Goal: Task Accomplishment & Management: Manage account settings

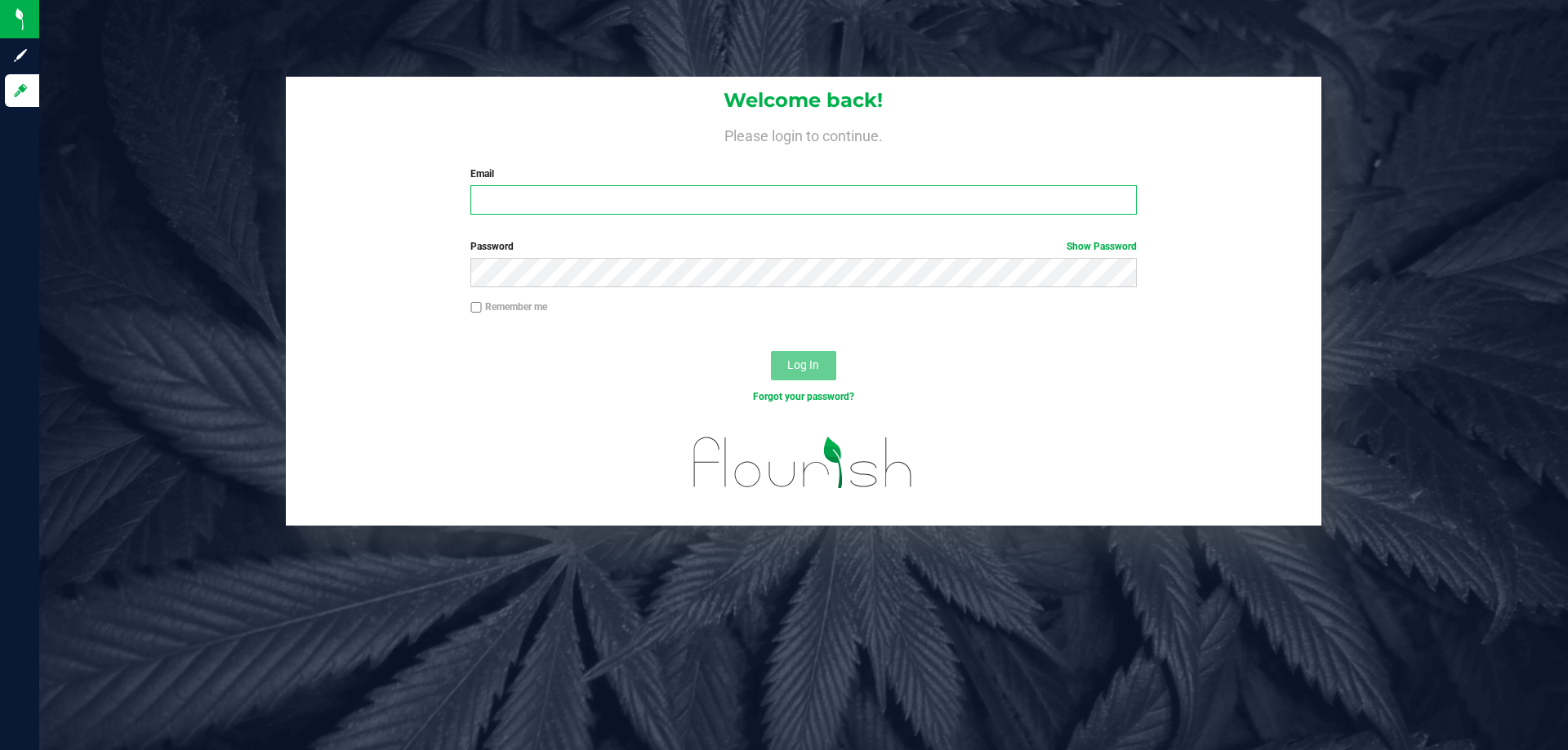
click at [575, 215] on input "Email" at bounding box center [803, 199] width 666 height 29
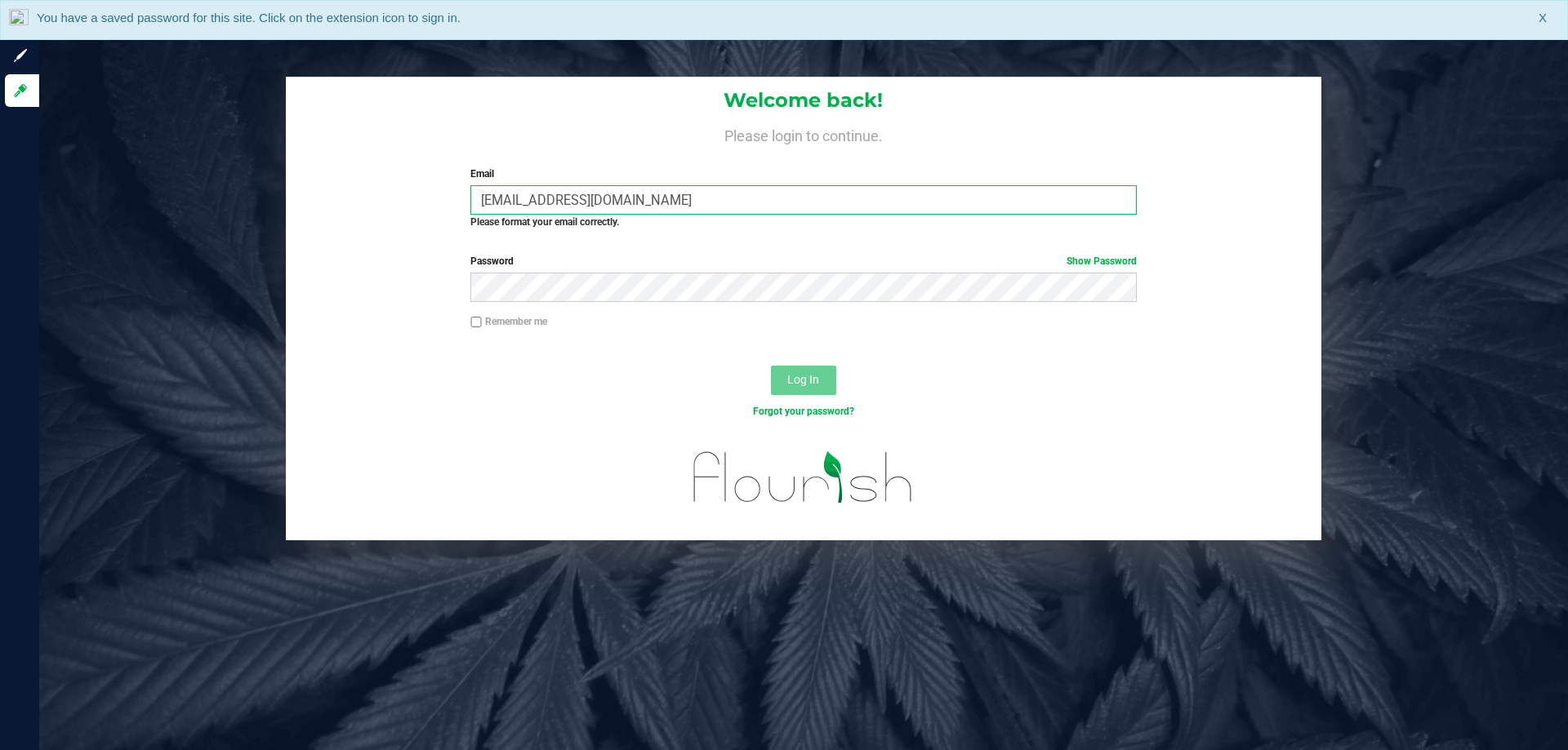
type input "[EMAIL_ADDRESS][DOMAIN_NAME]"
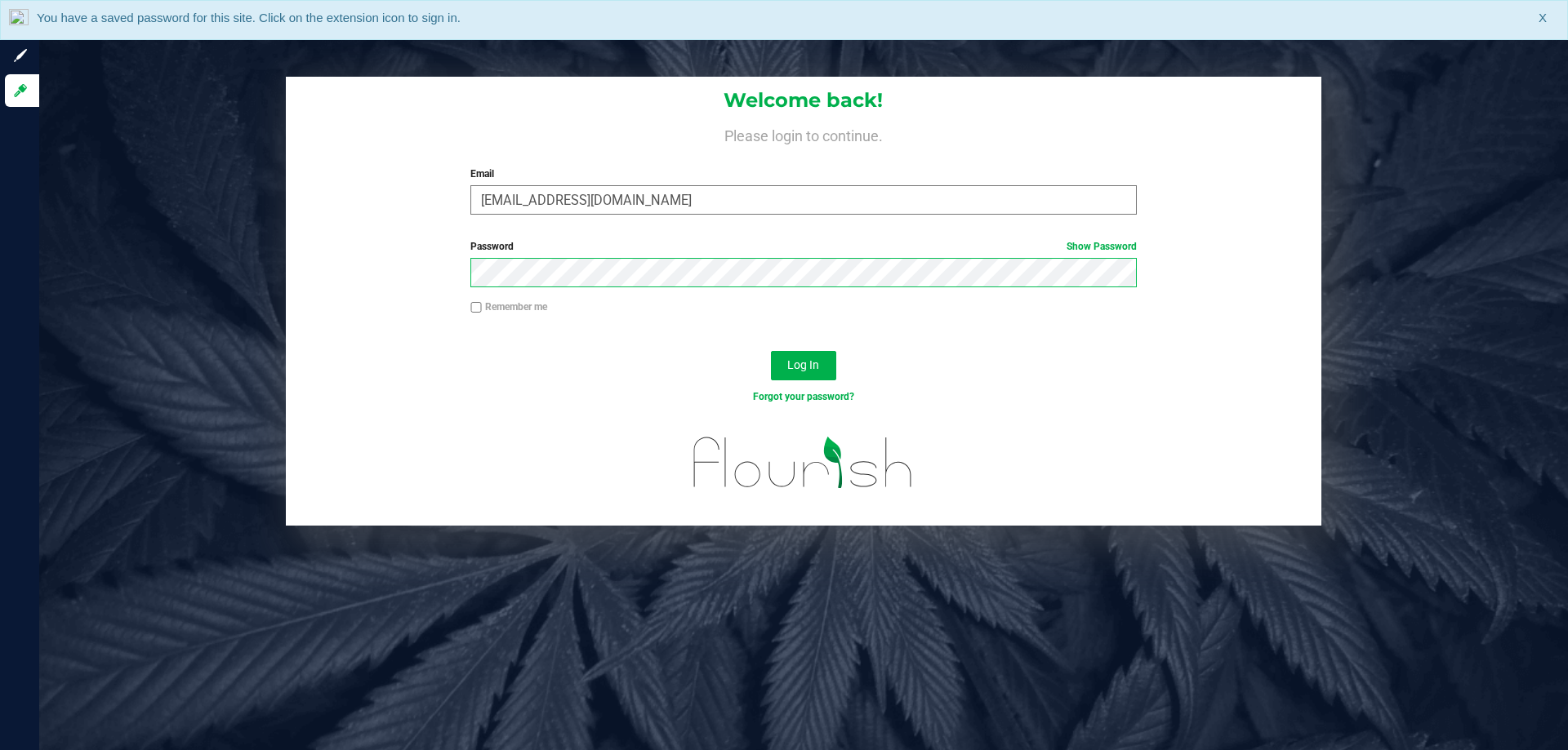
click at [771, 351] on button "Log In" at bounding box center [803, 366] width 66 height 29
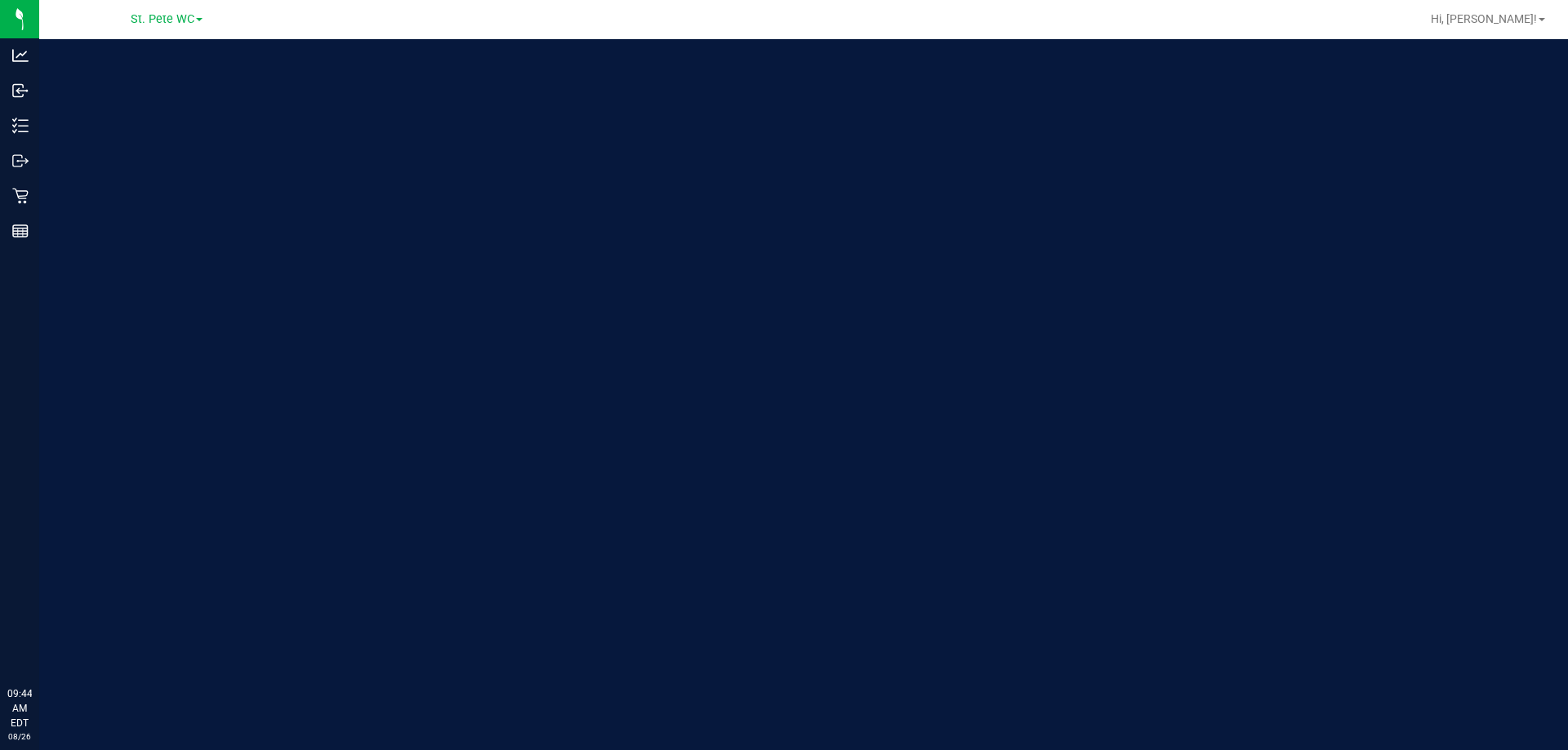
click at [0, 0] on p "Inventory" at bounding box center [0, 0] width 0 height 0
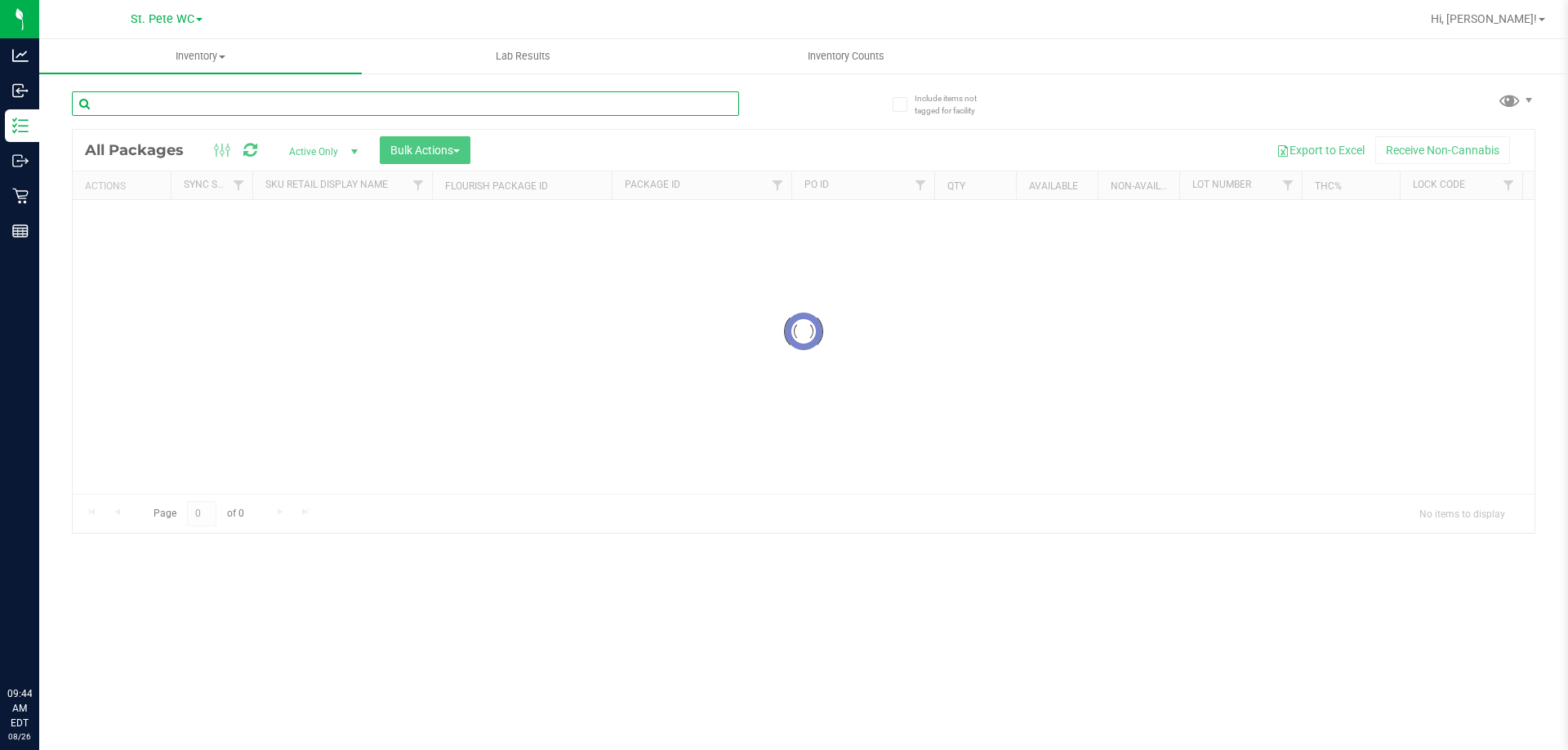
click at [198, 107] on input "text" at bounding box center [405, 103] width 668 height 25
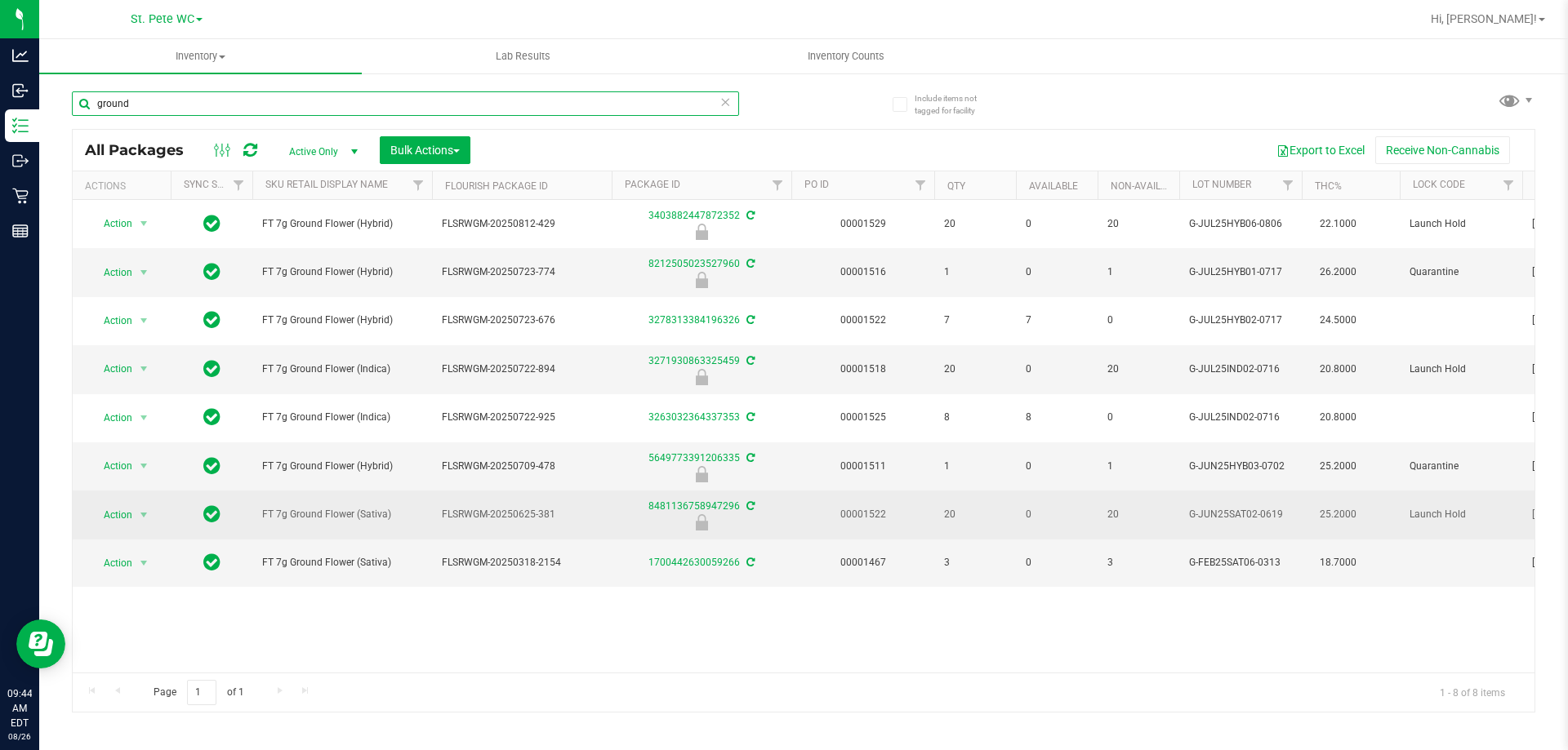
type input "ground"
click at [343, 510] on span "FT 7g Ground Flower (Sativa)" at bounding box center [342, 515] width 160 height 15
copy tr "FT 7g Ground Flower (Sativa)"
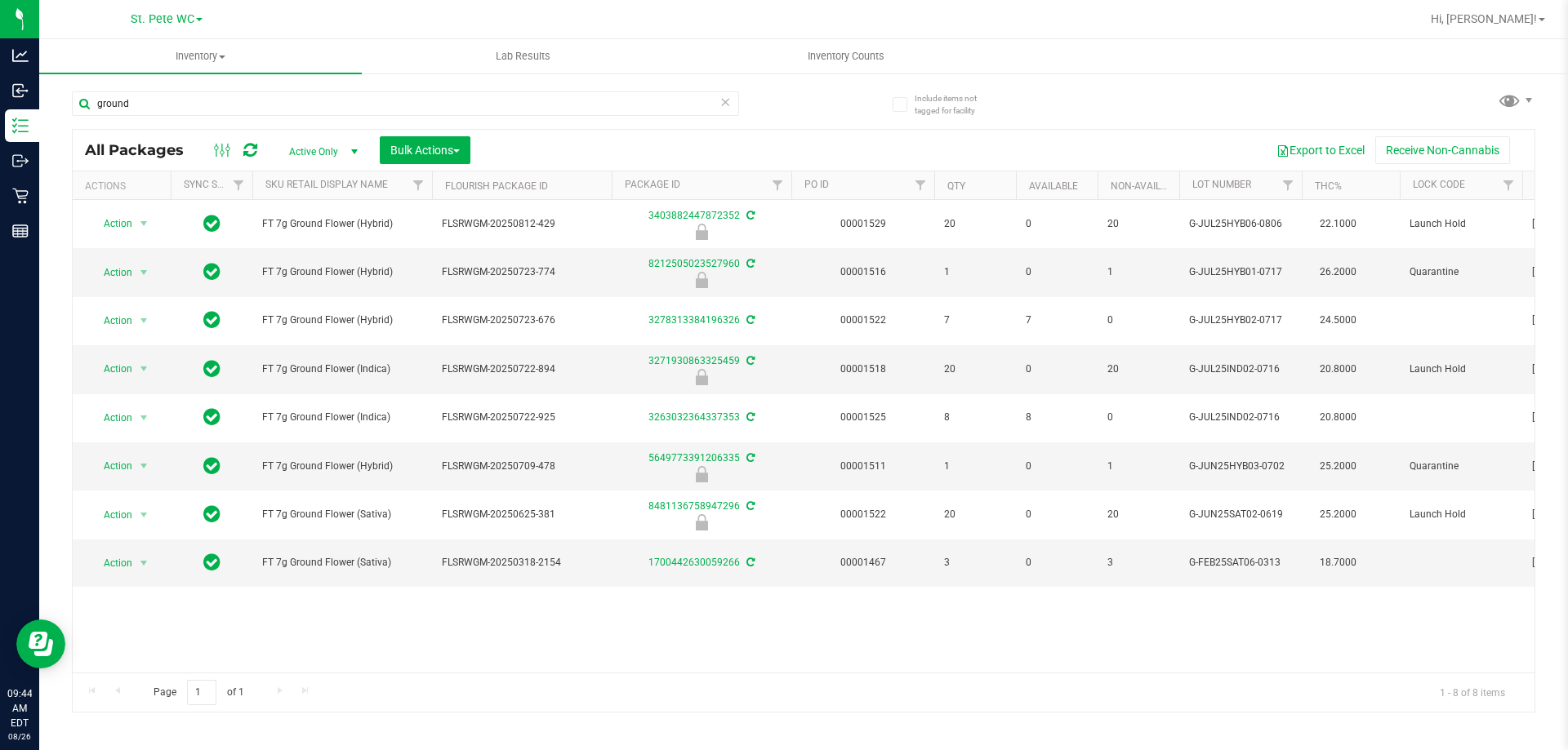
click at [439, 627] on div "Action Action Edit attributes Global inventory Locate package Package audit log…" at bounding box center [803, 436] width 1462 height 473
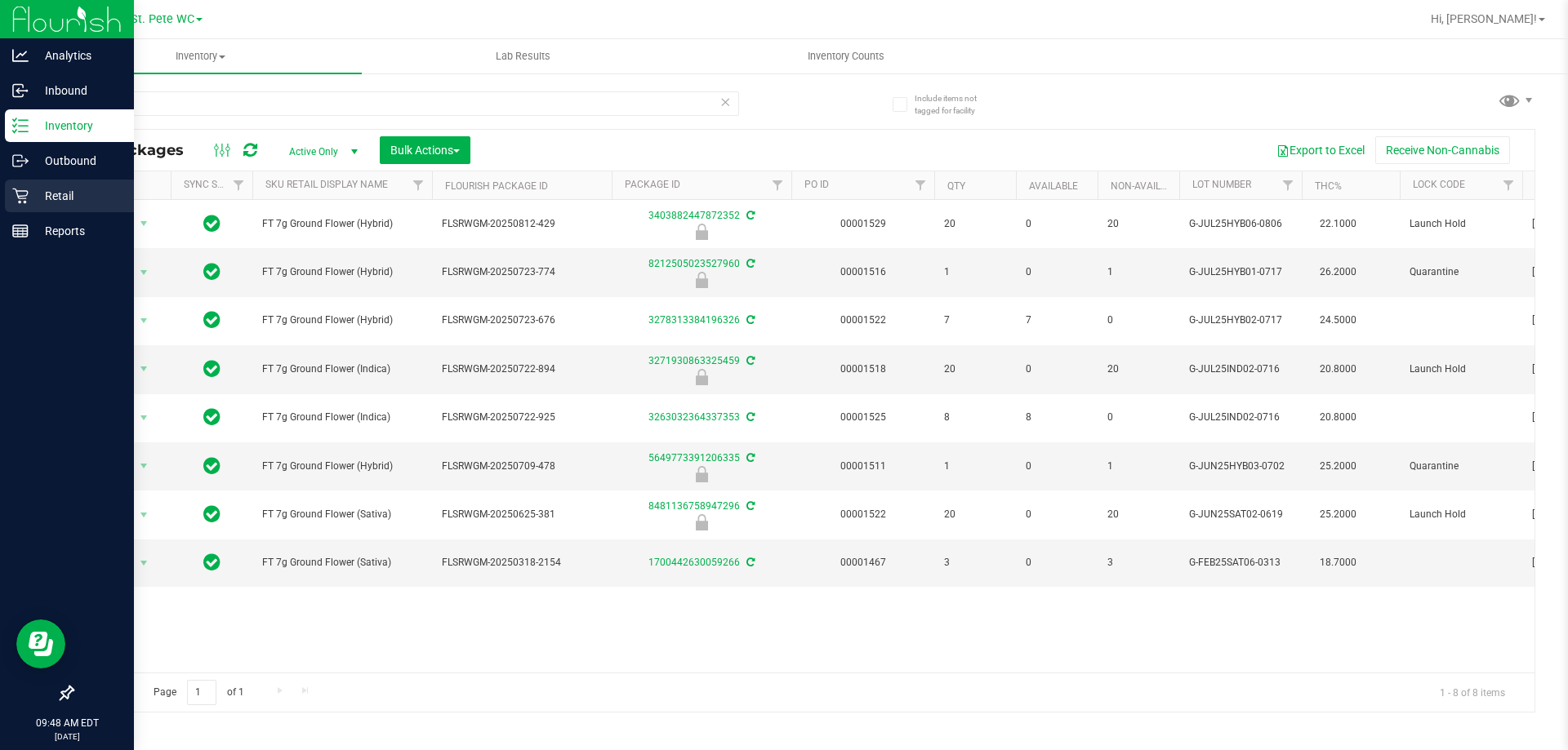
click at [19, 197] on icon at bounding box center [20, 196] width 15 height 15
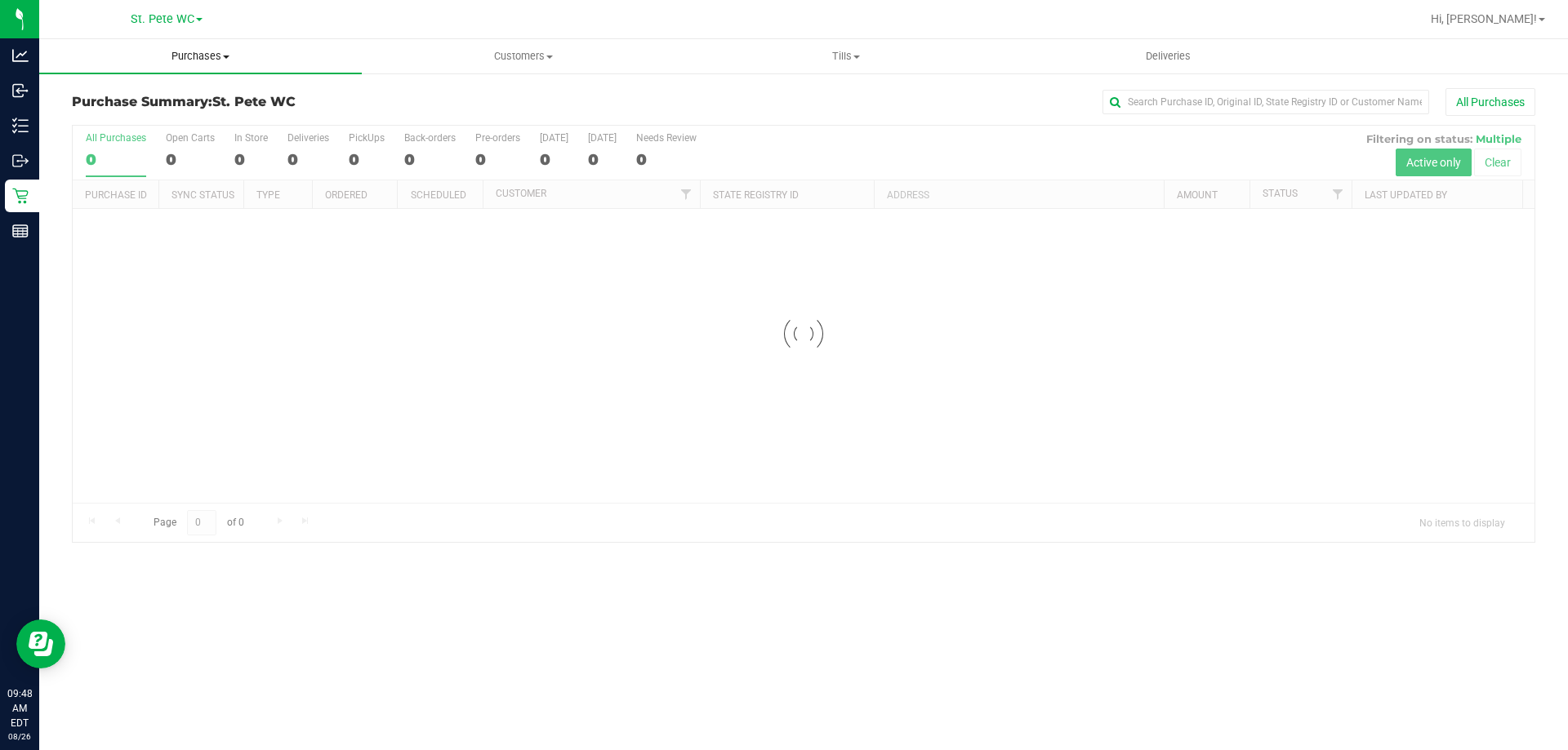
click at [226, 56] on span at bounding box center [226, 57] width 7 height 3
click at [135, 118] on span "Fulfillment" at bounding box center [90, 118] width 101 height 14
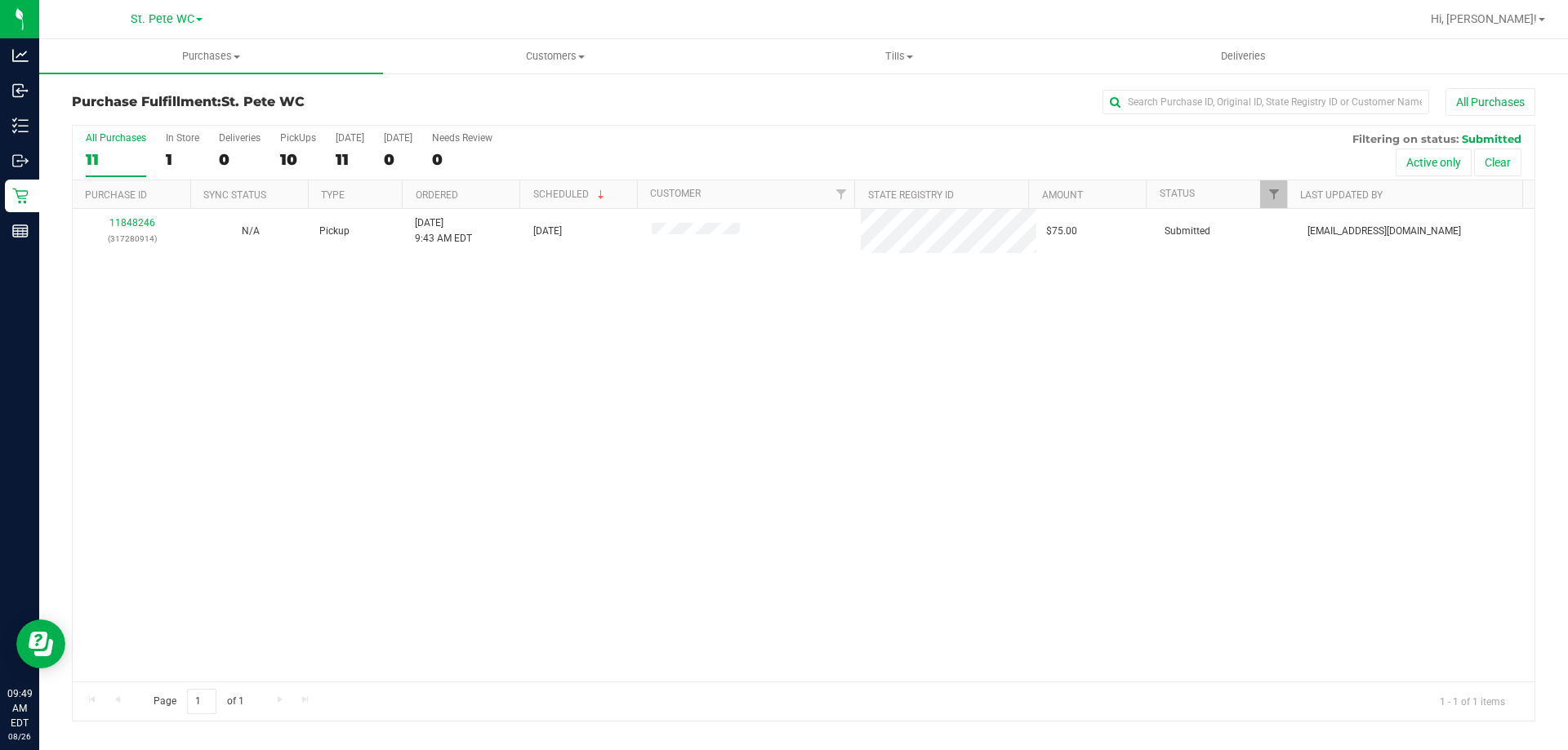
click at [284, 464] on div "11848246 (317280914) N/A Pickup [DATE] 9:43 AM EDT 8/26/2025 $75.00 Submitted […" at bounding box center [803, 445] width 1462 height 473
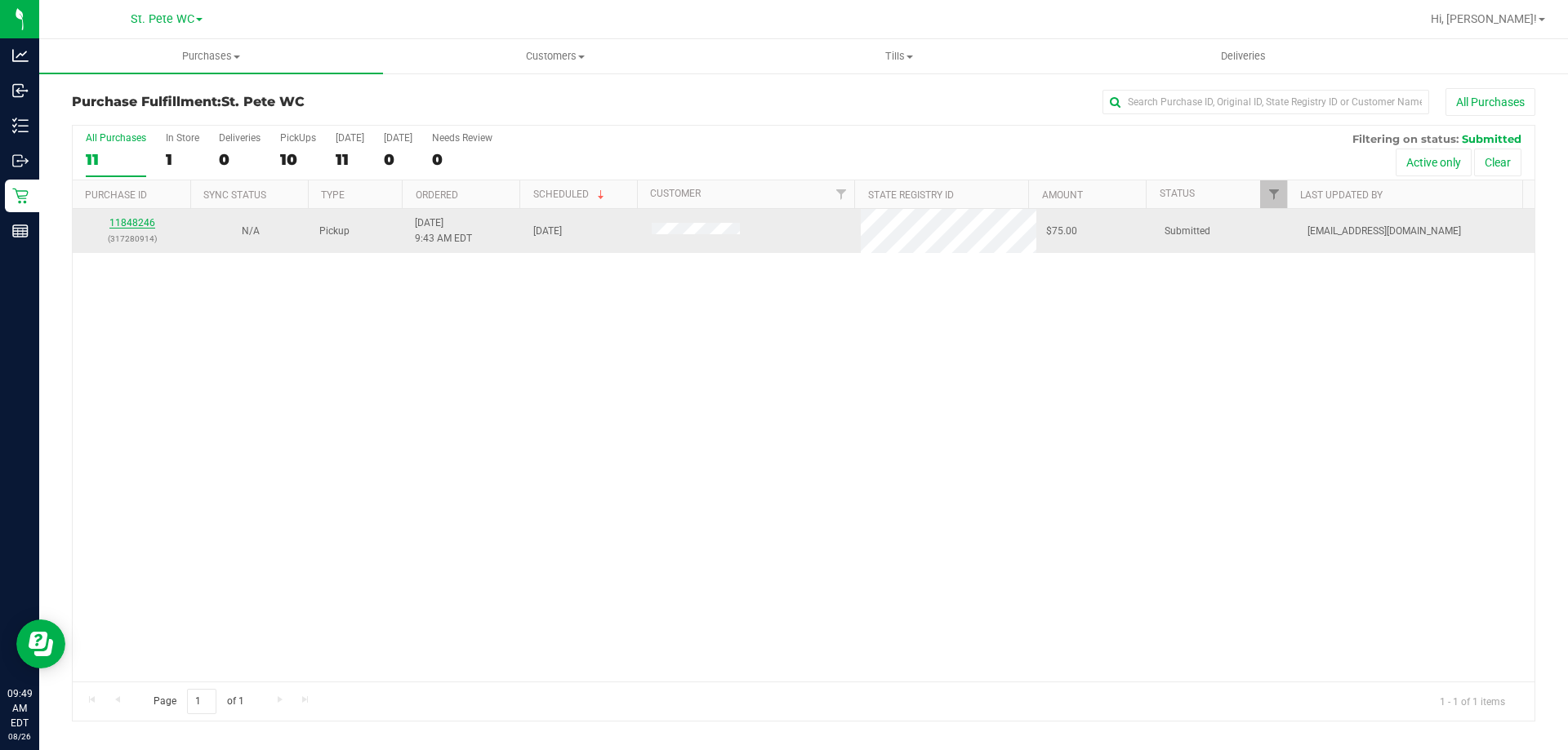
click at [127, 219] on link "11848246" at bounding box center [132, 222] width 46 height 11
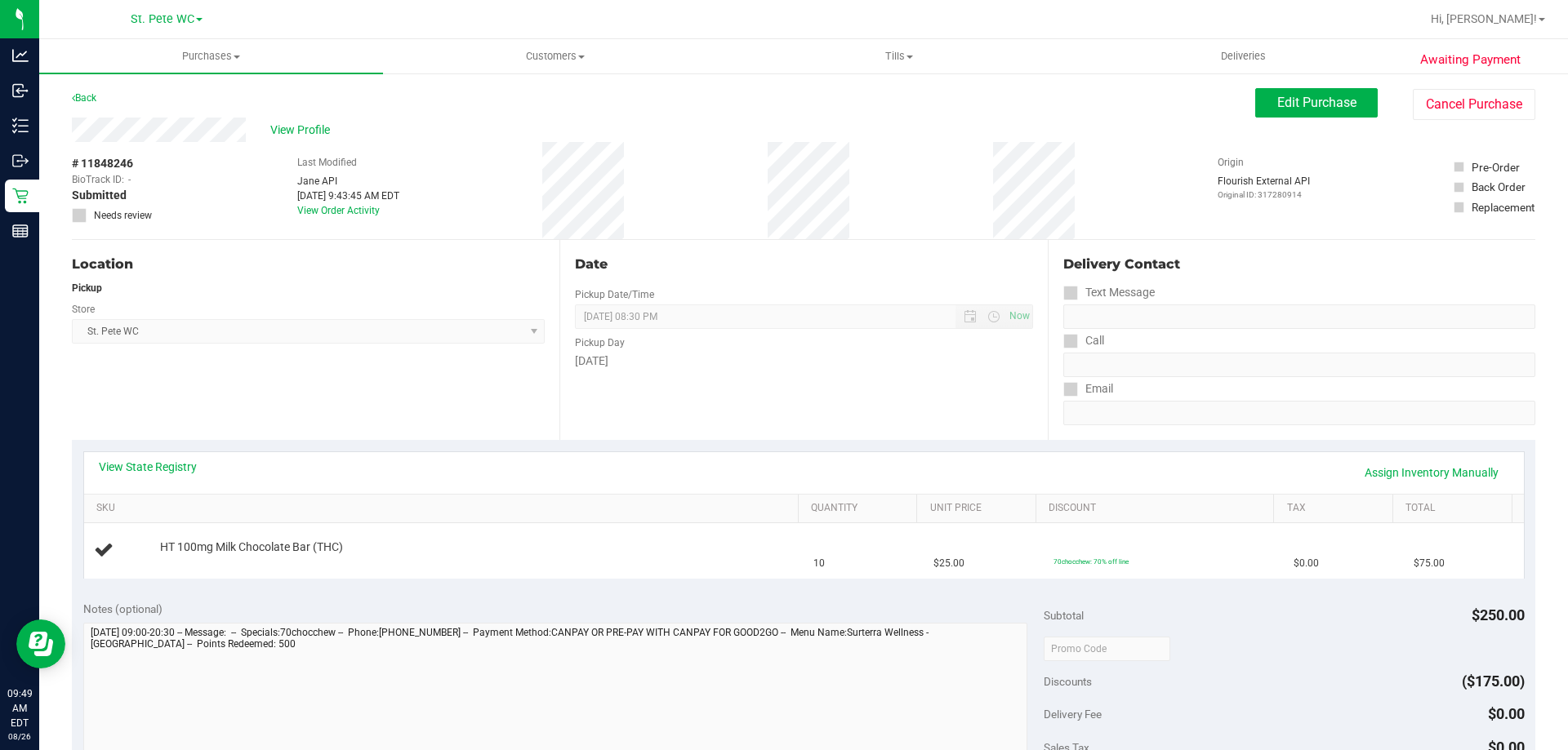
click at [1273, 87] on div "Awaiting Payment Back Edit Purchase Cancel Purchase View Profile # 11848246 Bio…" at bounding box center [803, 684] width 1529 height 1225
click at [1276, 91] on button "Edit Purchase" at bounding box center [1316, 102] width 123 height 29
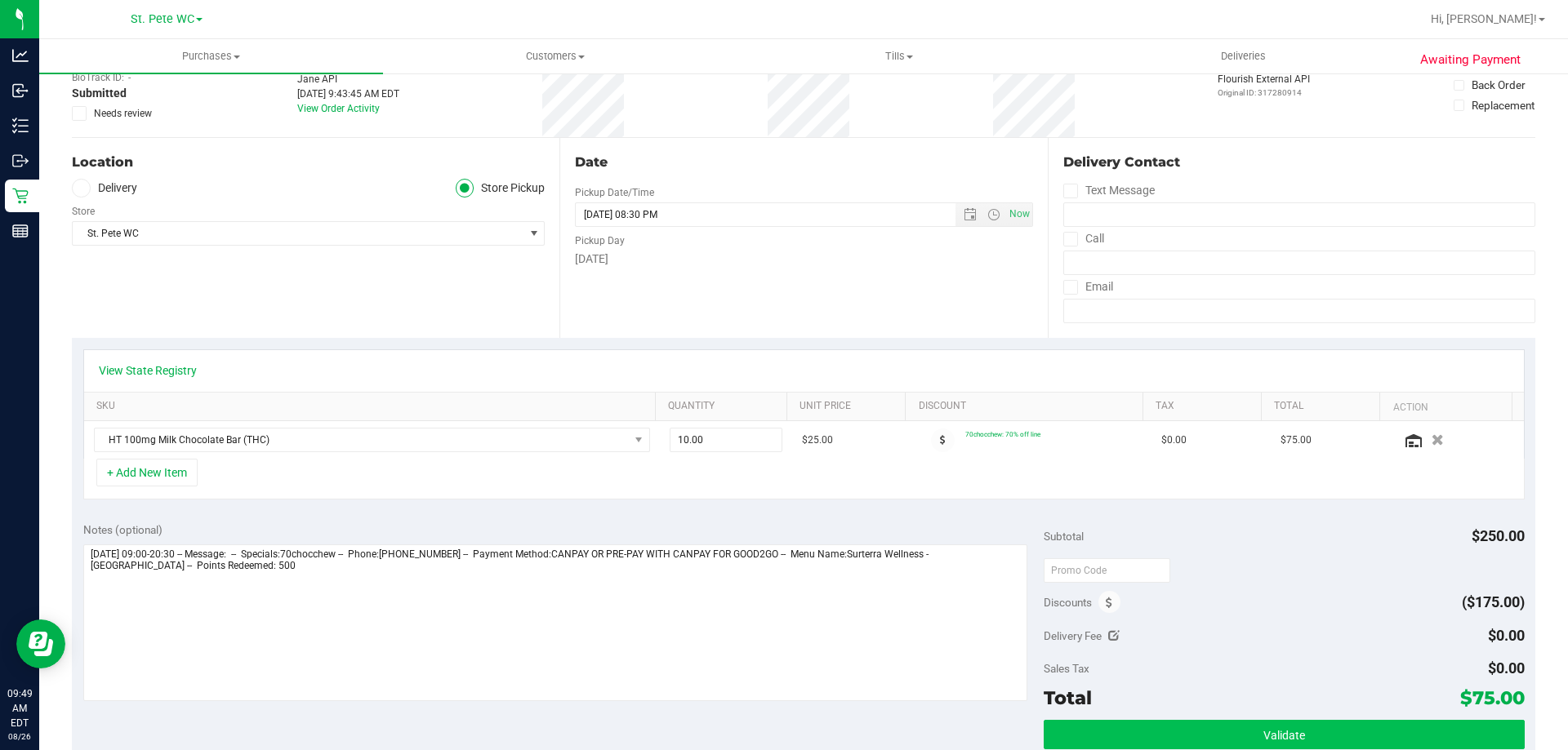
scroll to position [245, 0]
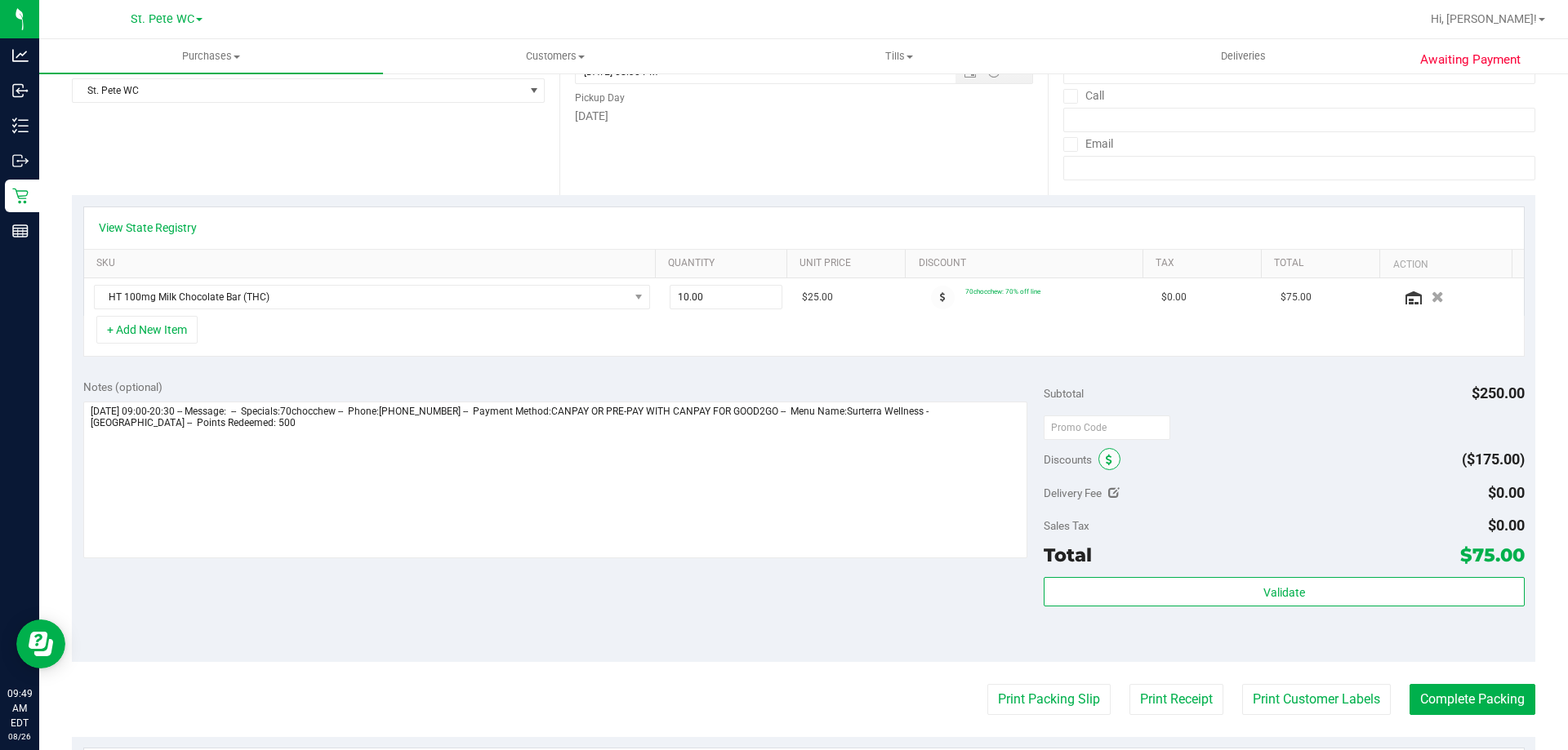
click at [1108, 458] on span at bounding box center [1109, 459] width 22 height 22
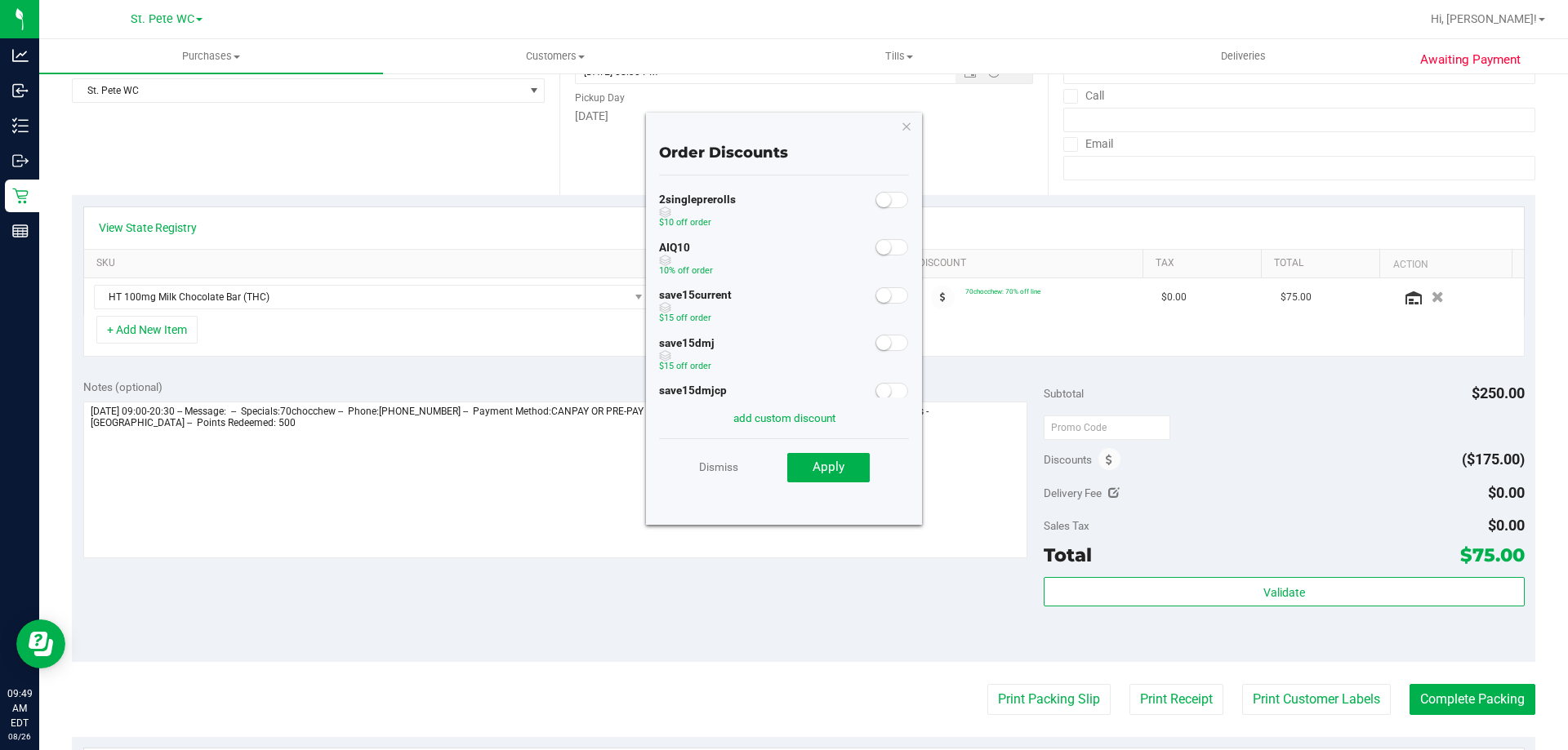
click at [876, 239] on span at bounding box center [892, 247] width 32 height 16
click at [820, 478] on button "Apply" at bounding box center [828, 468] width 83 height 29
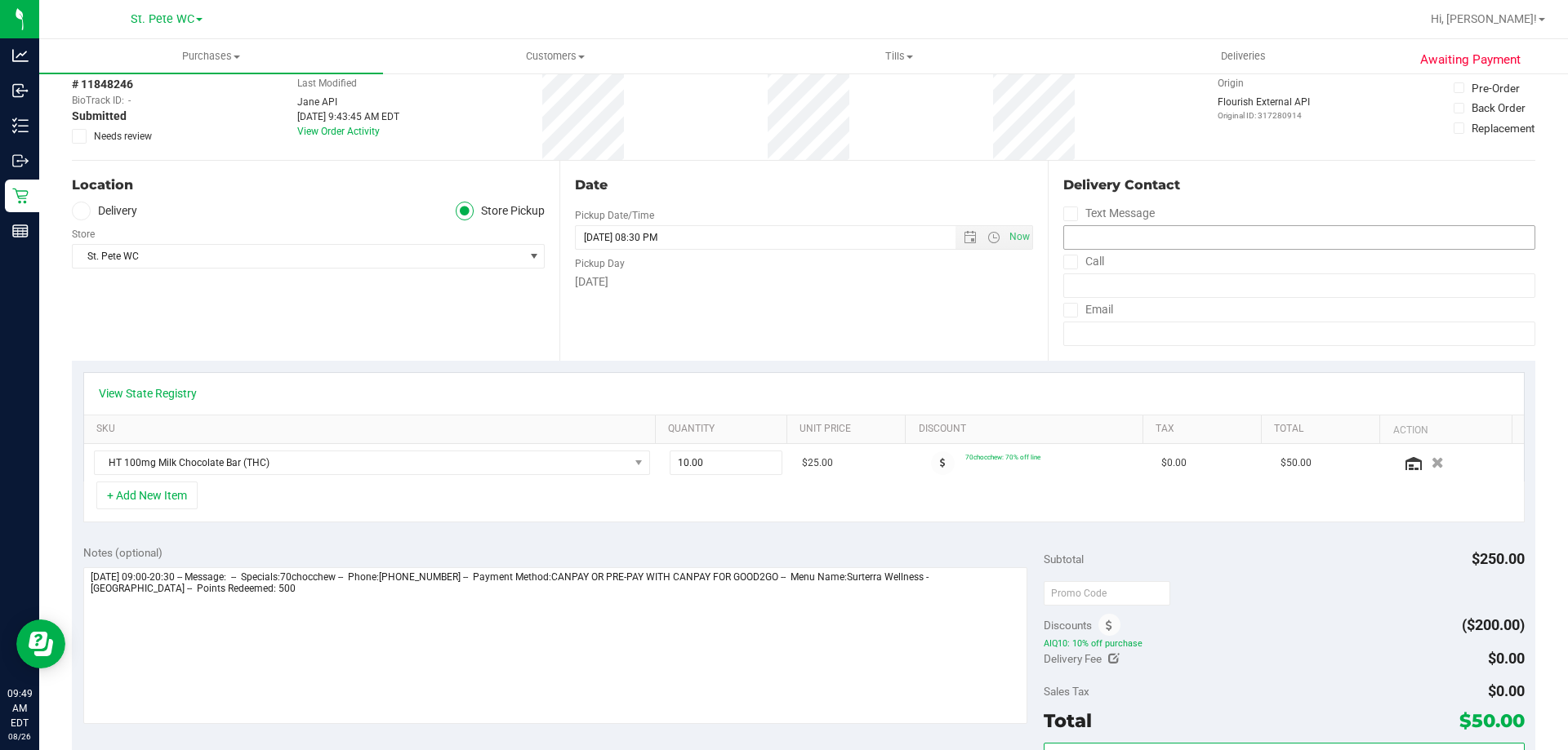
scroll to position [0, 0]
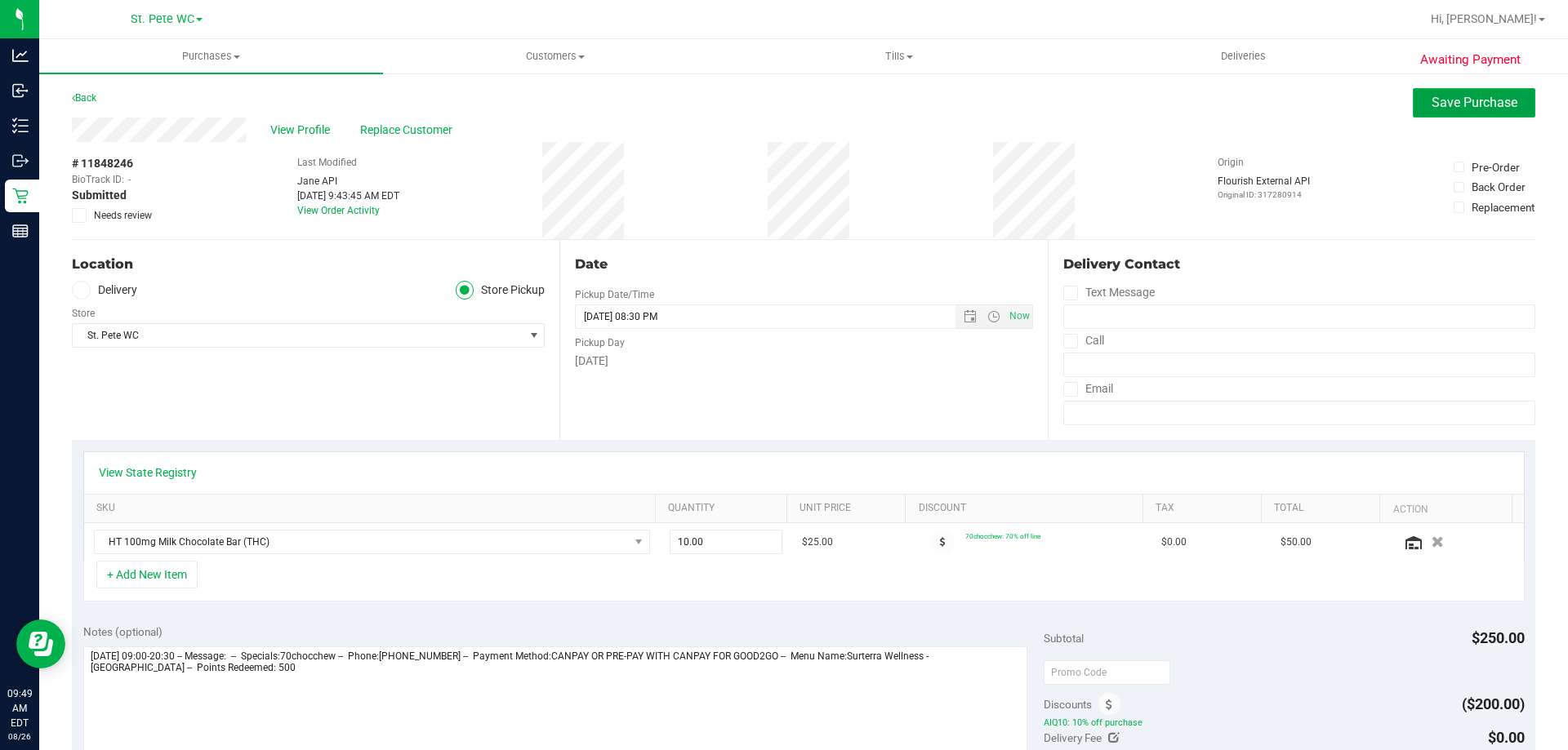
click at [1437, 109] on span "Save Purchase" at bounding box center [1474, 102] width 86 height 15
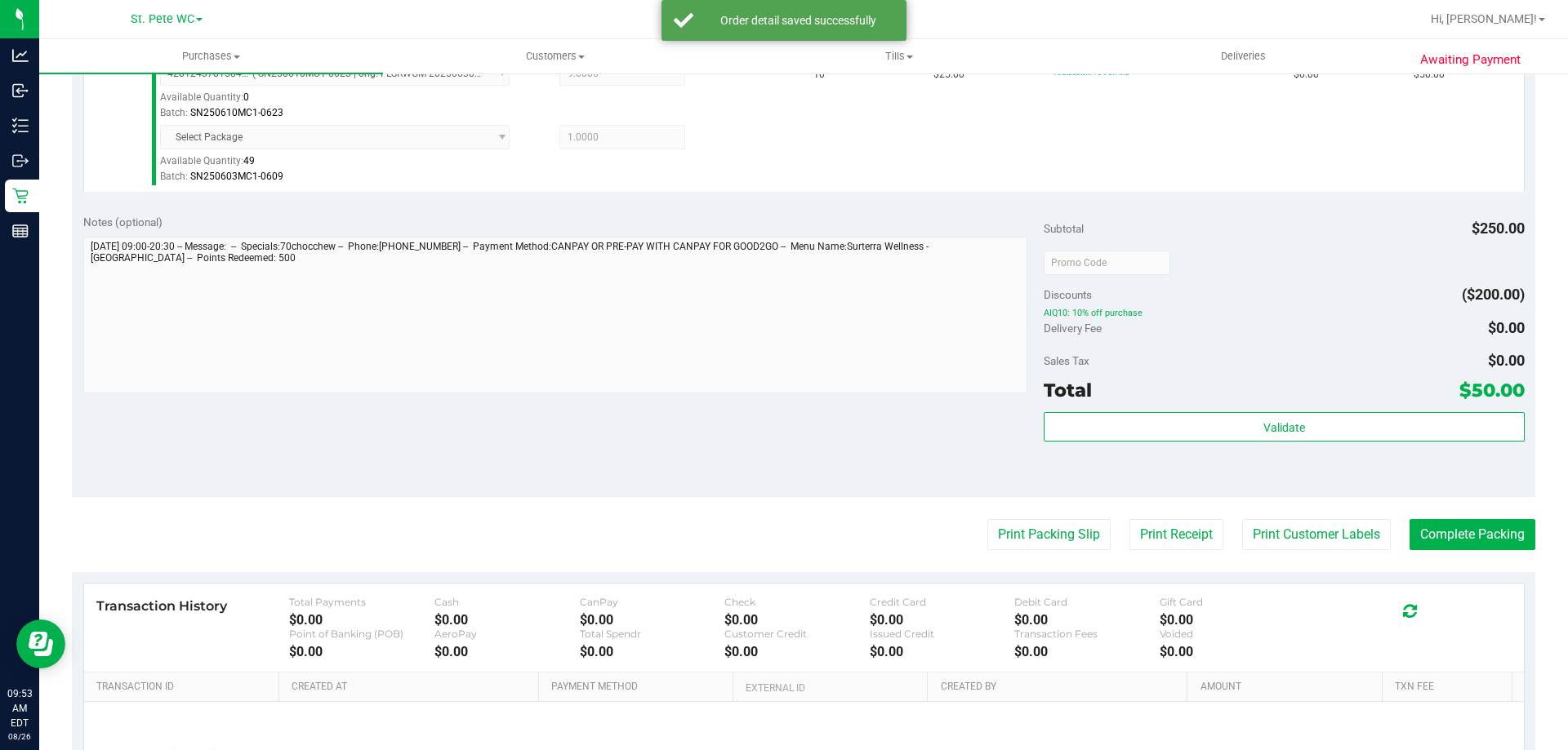
scroll to position [649, 0]
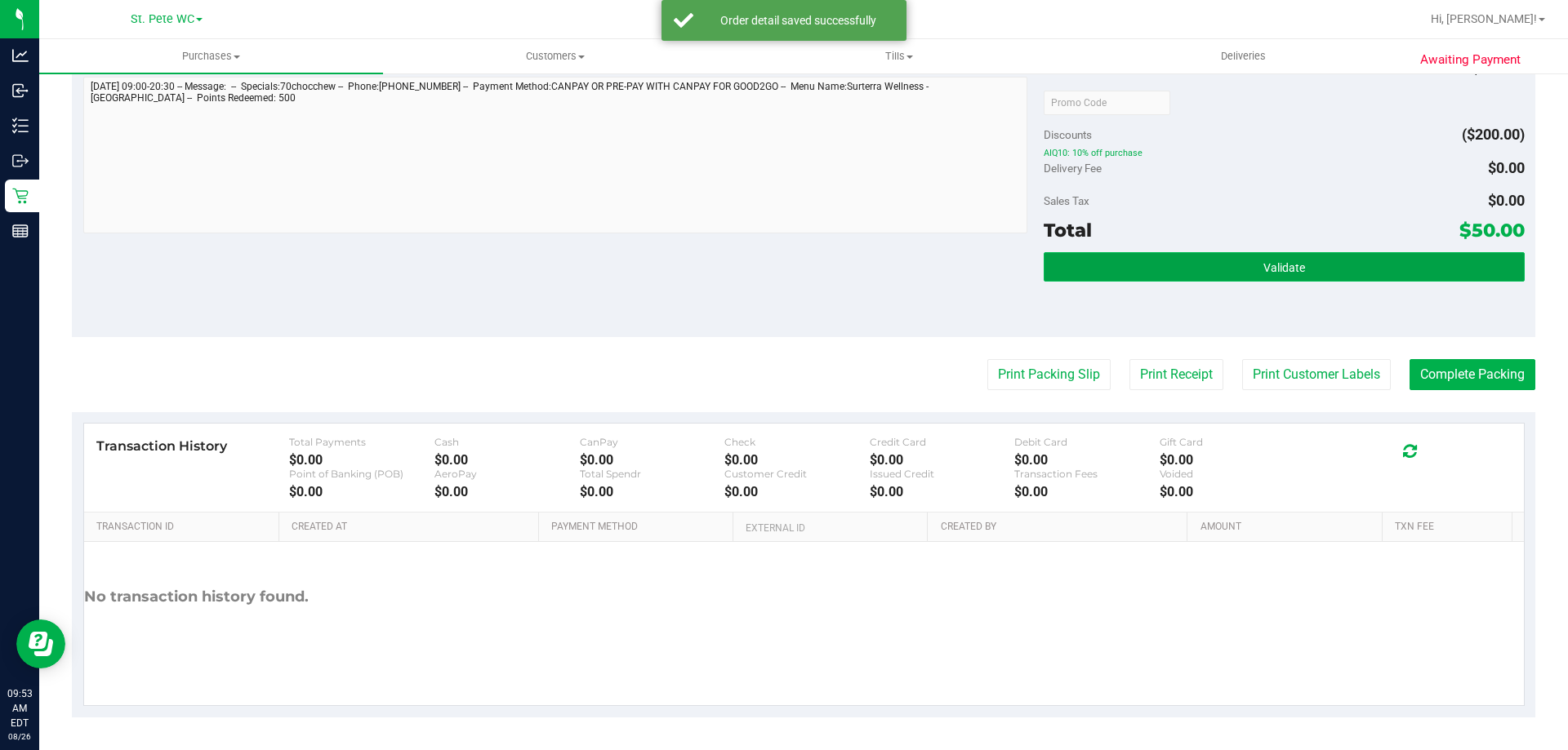
click at [1236, 277] on button "Validate" at bounding box center [1283, 267] width 480 height 29
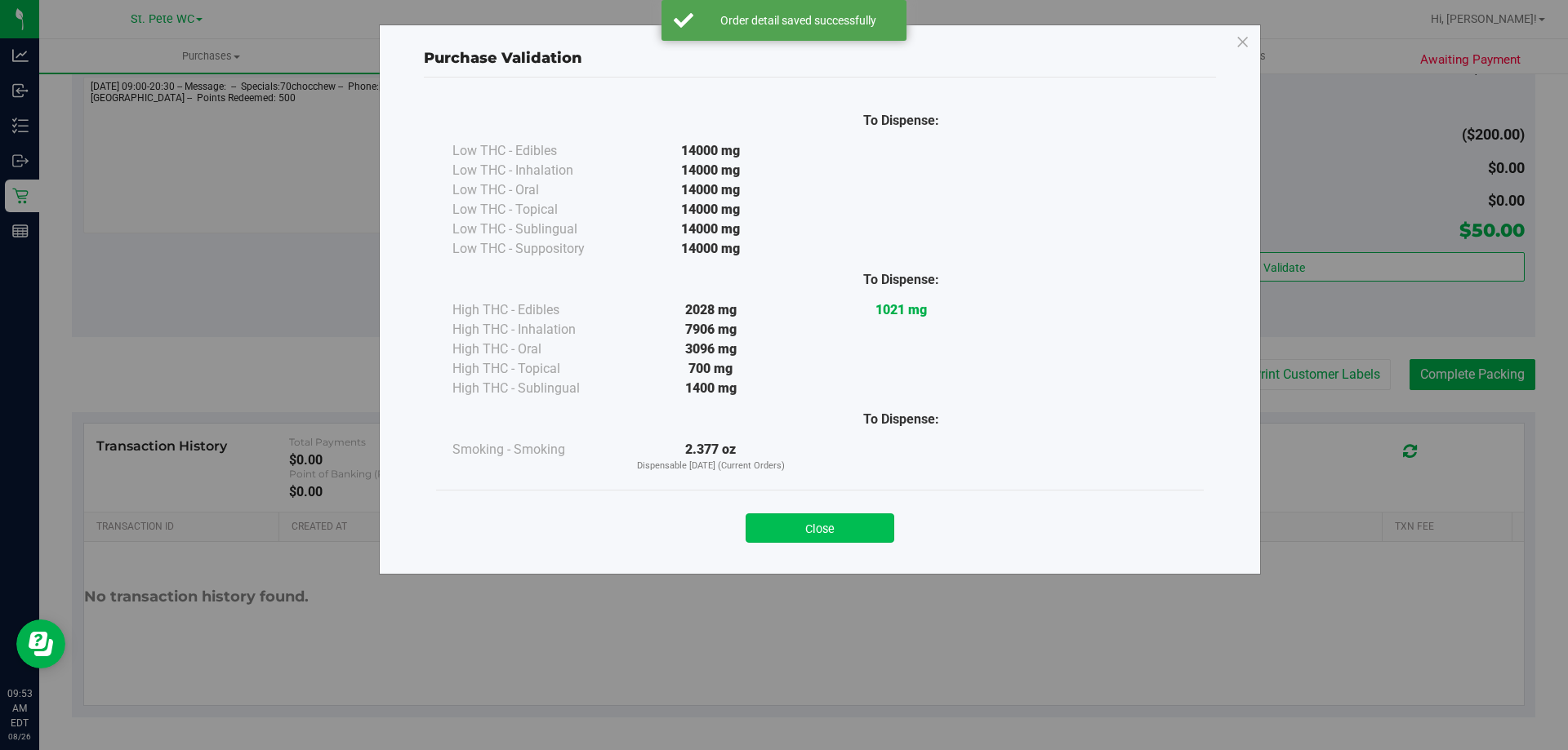
click at [847, 519] on button "Close" at bounding box center [820, 528] width 148 height 29
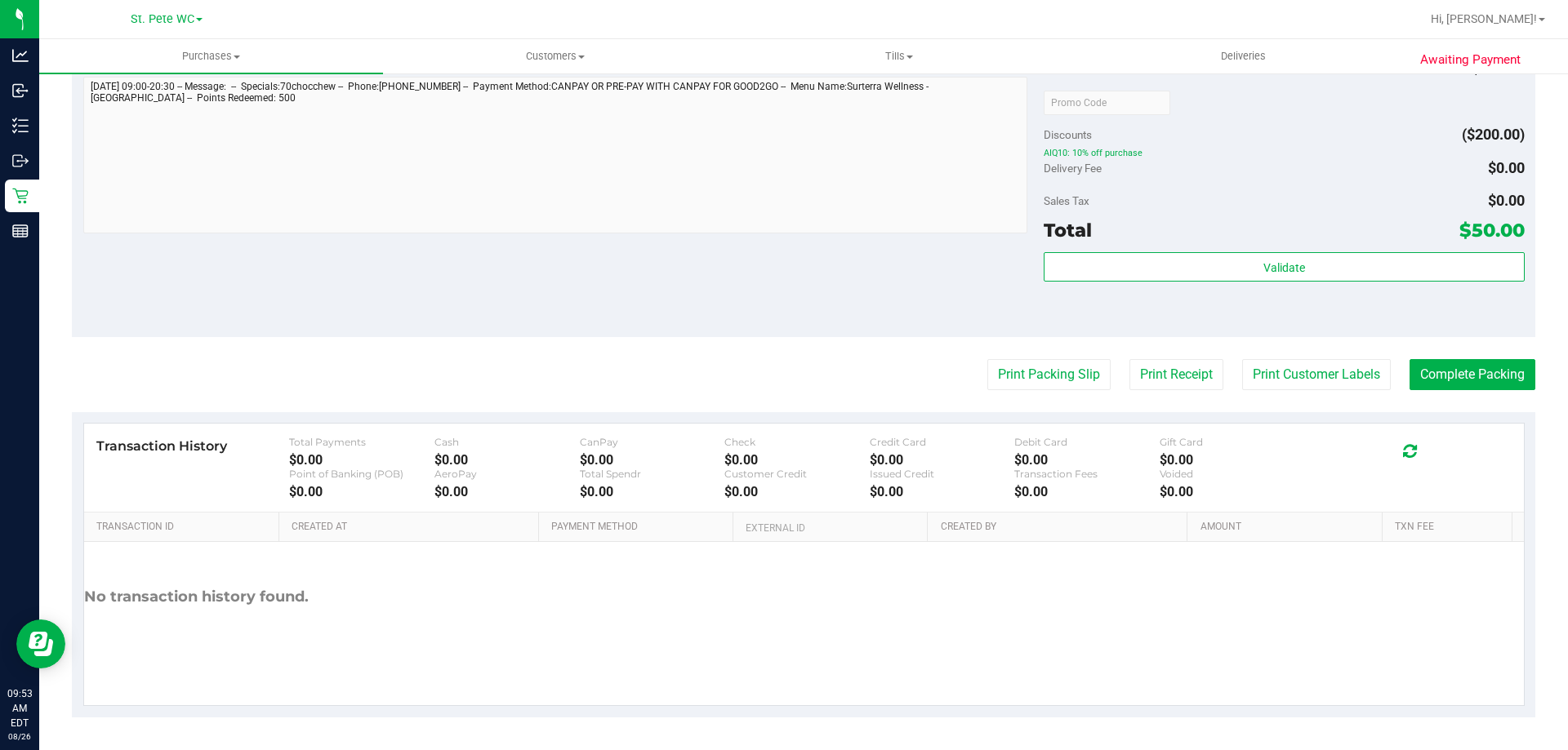
click at [1137, 225] on div "Total $50.00" at bounding box center [1283, 230] width 480 height 29
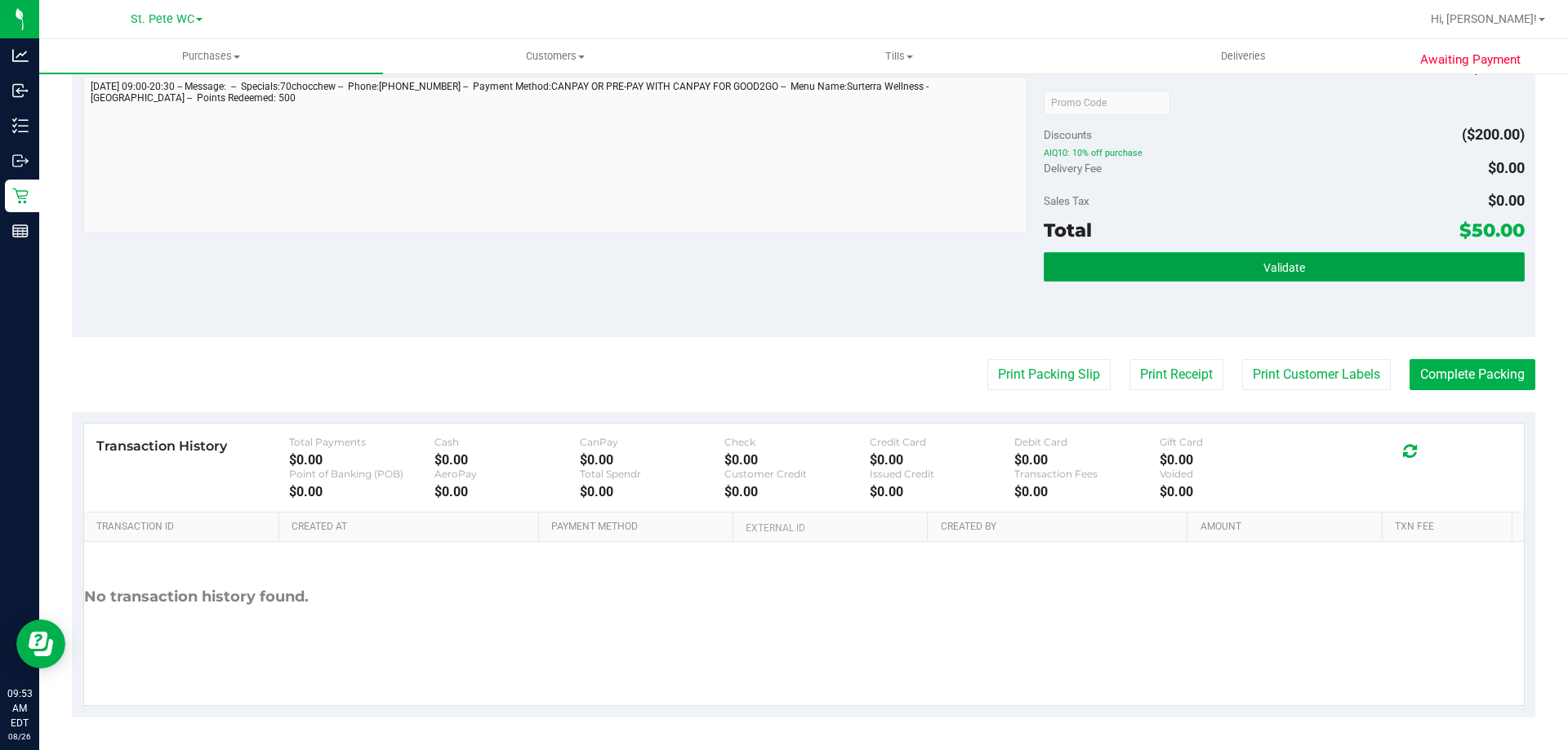
click at [1134, 259] on button "Validate" at bounding box center [1283, 267] width 480 height 29
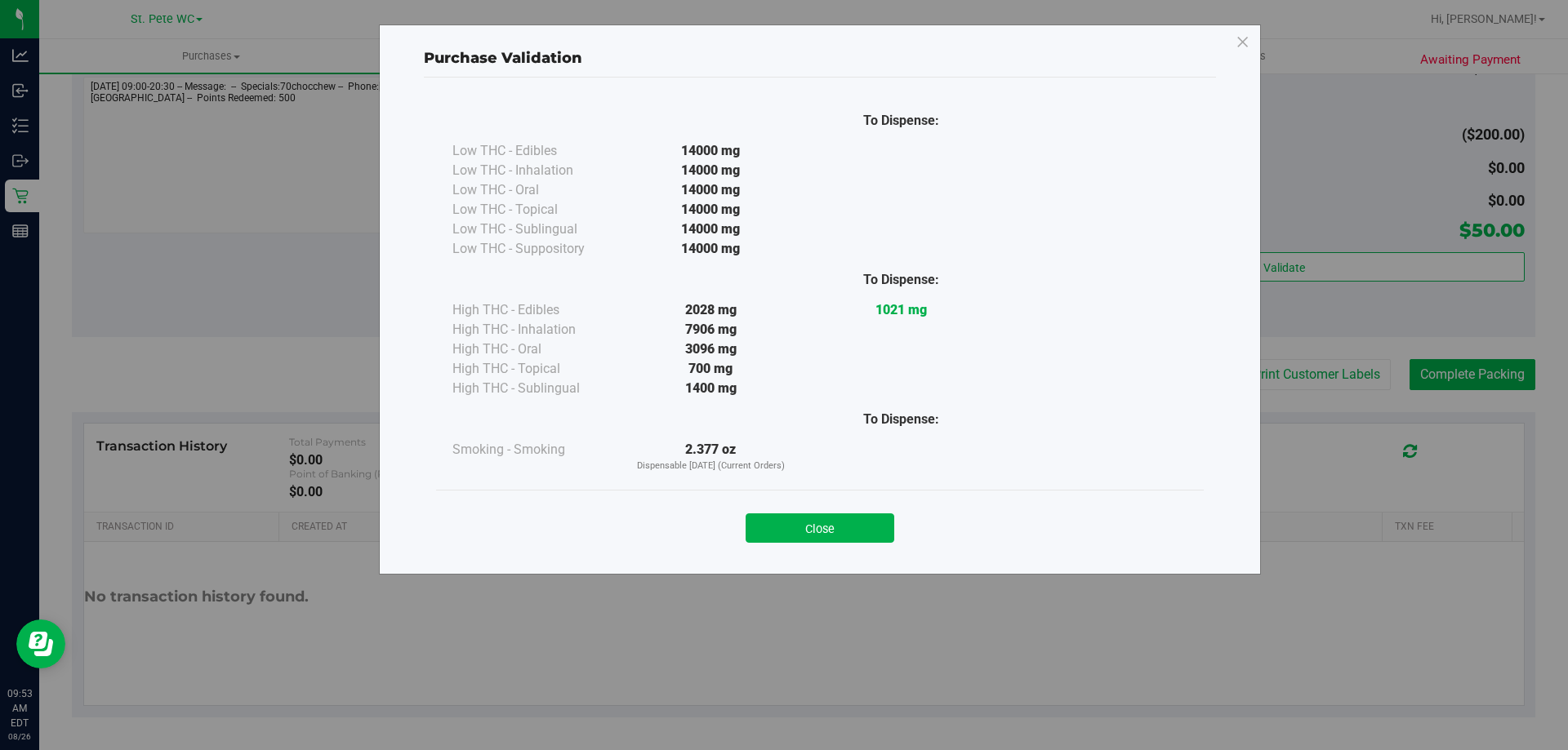
click at [770, 557] on div "To Dispense: Low THC - Edibles 14000 mg" at bounding box center [819, 318] width 792 height 482
click at [792, 519] on button "Close" at bounding box center [820, 528] width 148 height 29
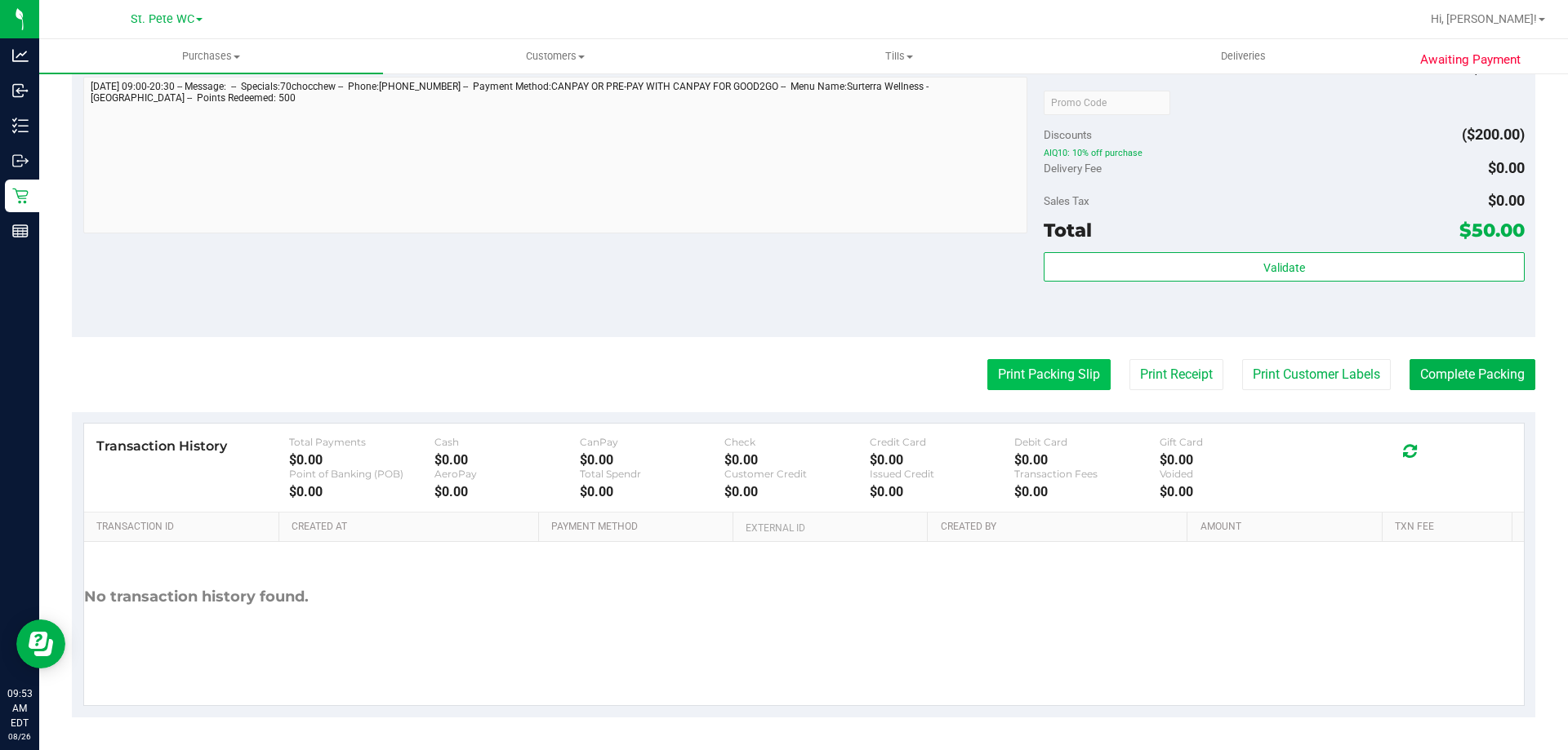
click at [979, 368] on div "Print Packing Slip Print Receipt Print Customer Labels Complete Packing" at bounding box center [803, 374] width 1463 height 31
click at [1010, 371] on button "Print Packing Slip" at bounding box center [1049, 374] width 124 height 31
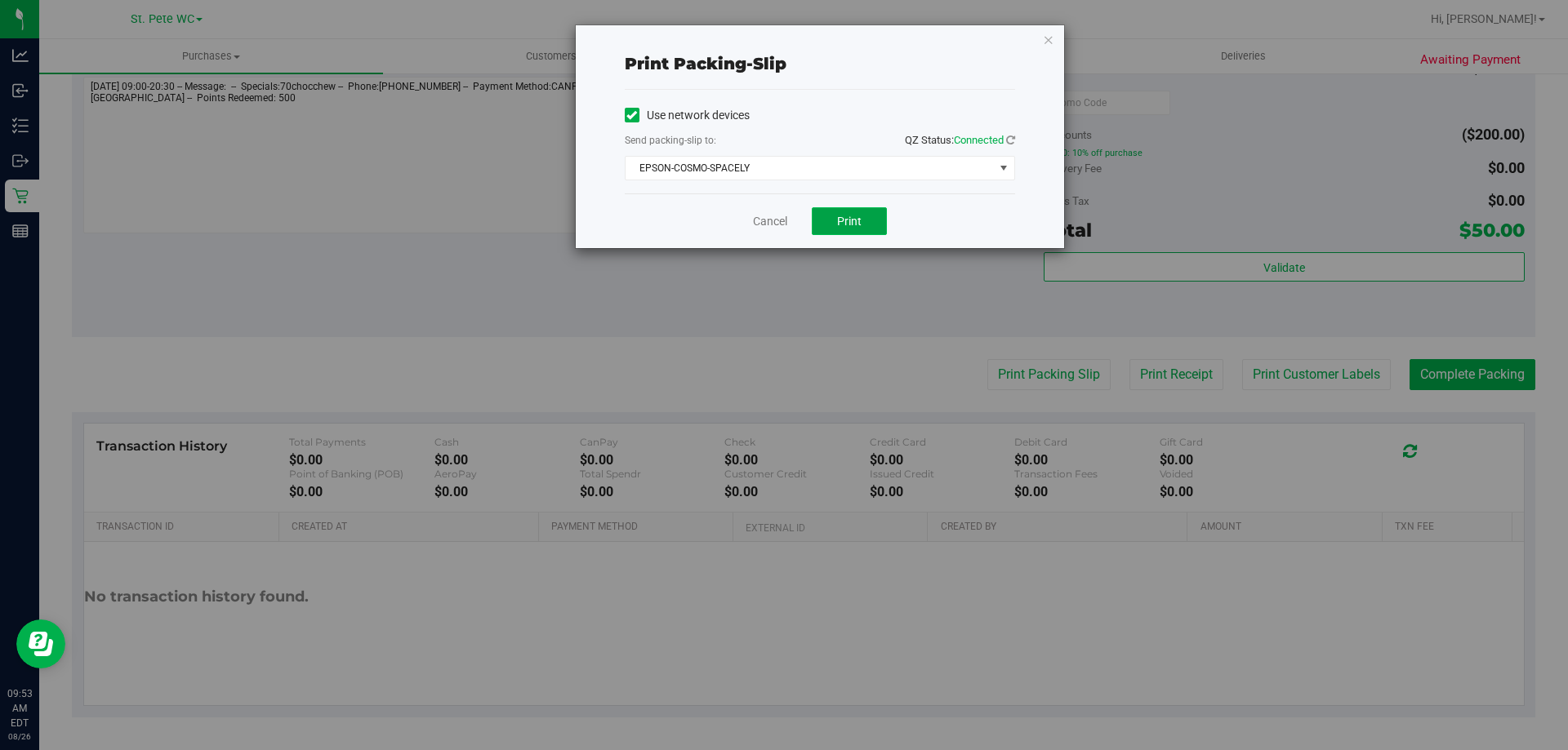
click at [870, 222] on button "Print" at bounding box center [849, 221] width 75 height 28
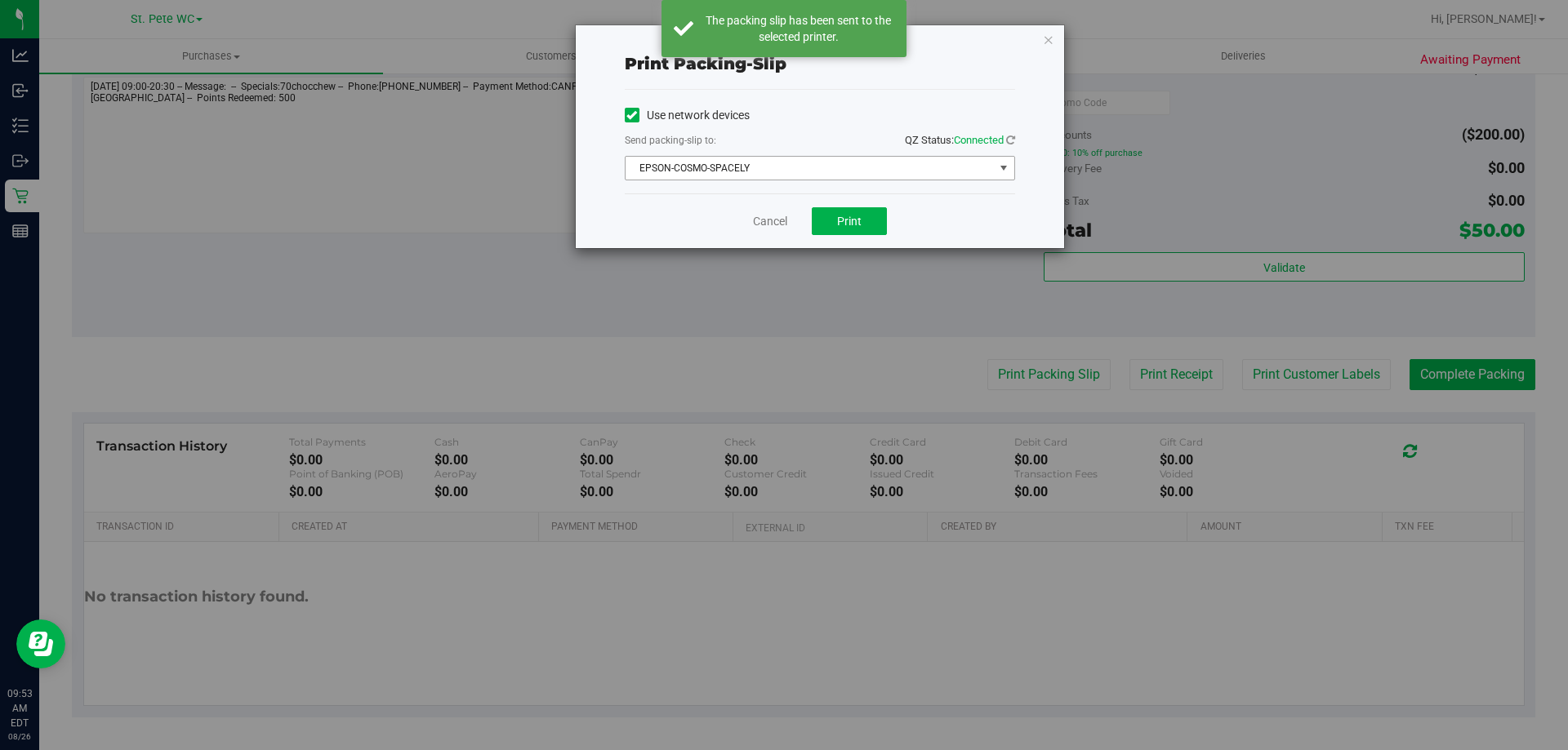
drag, startPoint x: 785, startPoint y: 170, endPoint x: 778, endPoint y: 194, distance: 25.0
click at [785, 170] on span "EPSON-COSMO-SPACELY" at bounding box center [810, 168] width 368 height 23
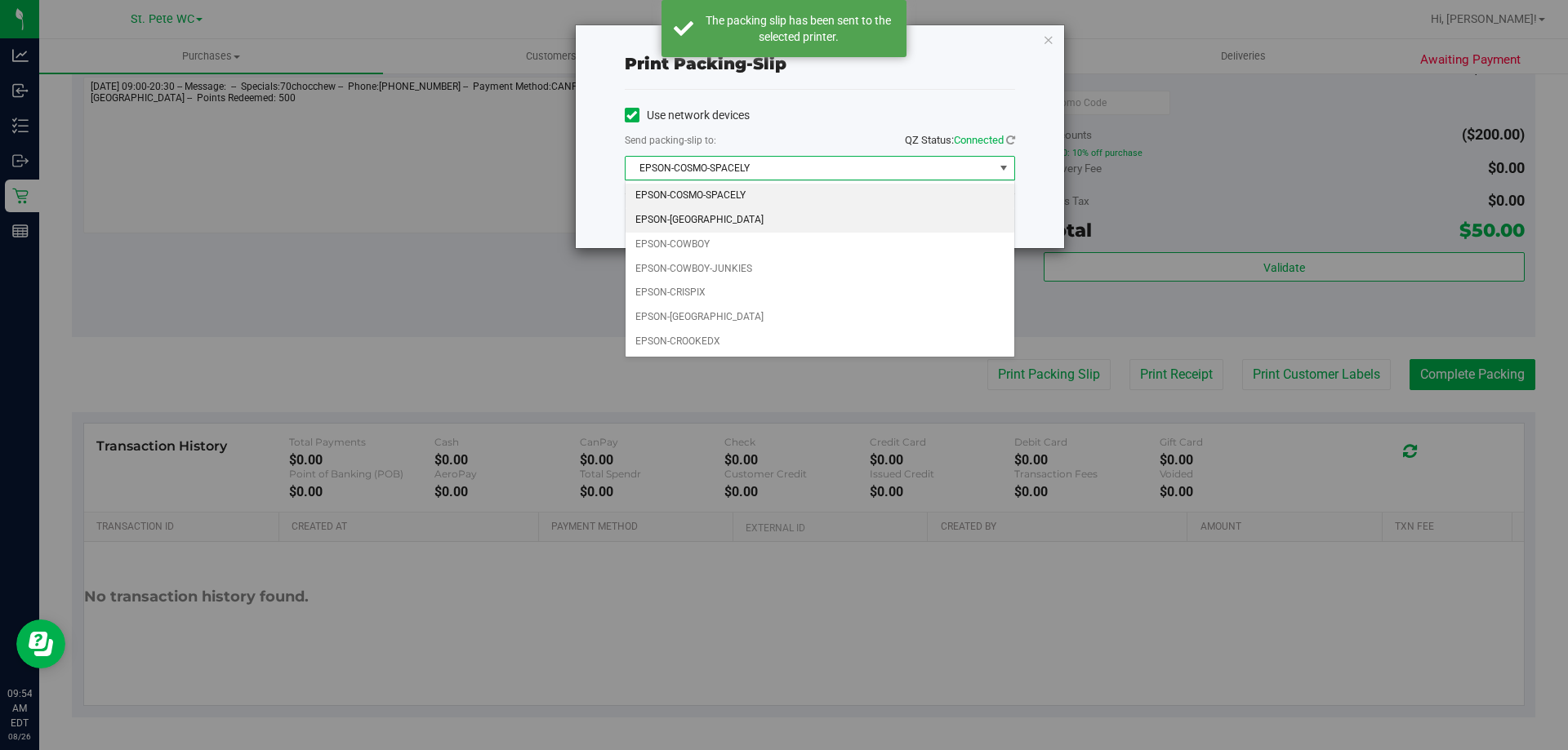
click at [738, 226] on li "EPSON-[GEOGRAPHIC_DATA]" at bounding box center [820, 220] width 389 height 25
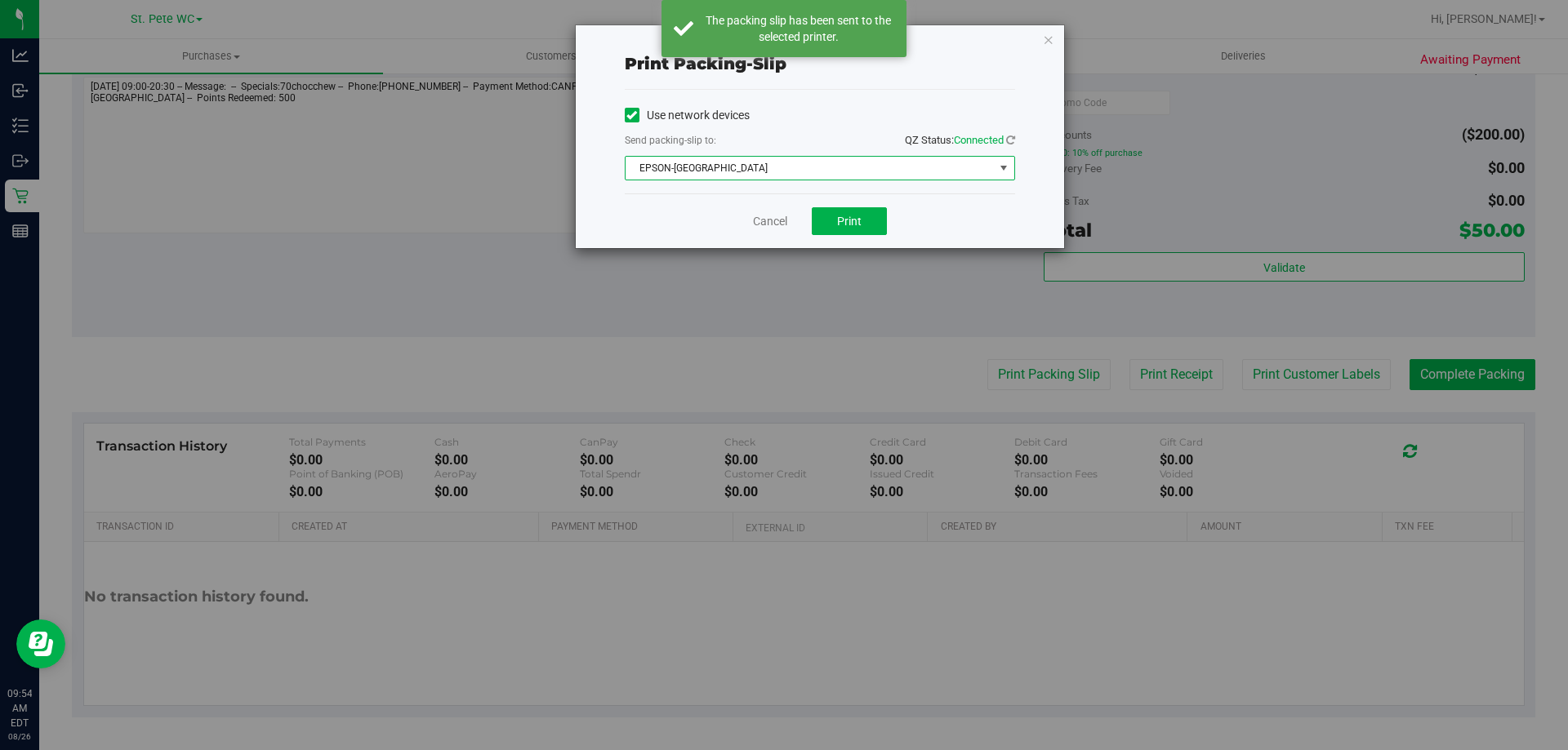
click at [651, 212] on div "Cancel Print" at bounding box center [820, 221] width 391 height 55
drag, startPoint x: 767, startPoint y: 220, endPoint x: 906, endPoint y: 259, distance: 144.4
click at [768, 221] on link "Cancel" at bounding box center [770, 222] width 34 height 17
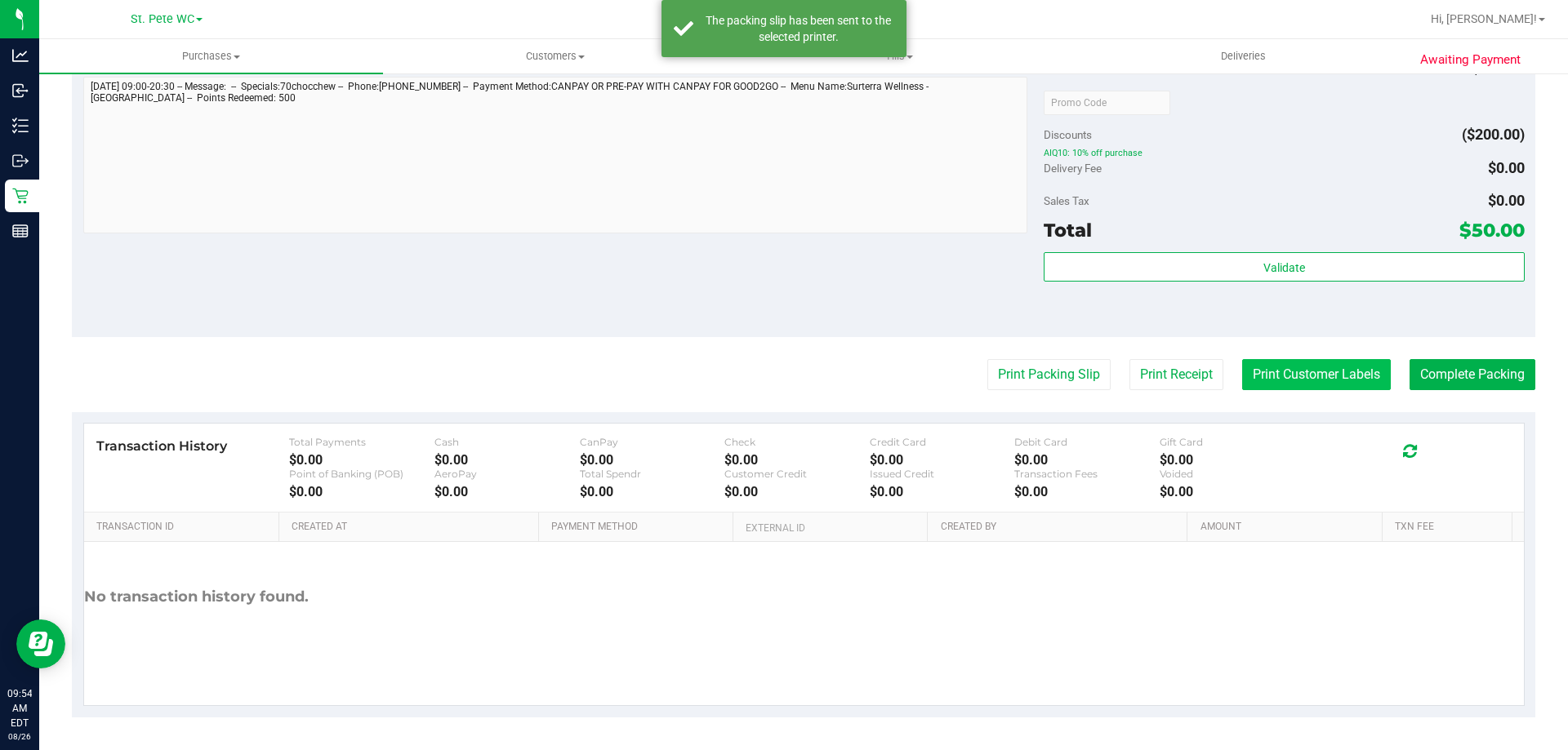
click at [1286, 369] on button "Print Customer Labels" at bounding box center [1316, 374] width 148 height 31
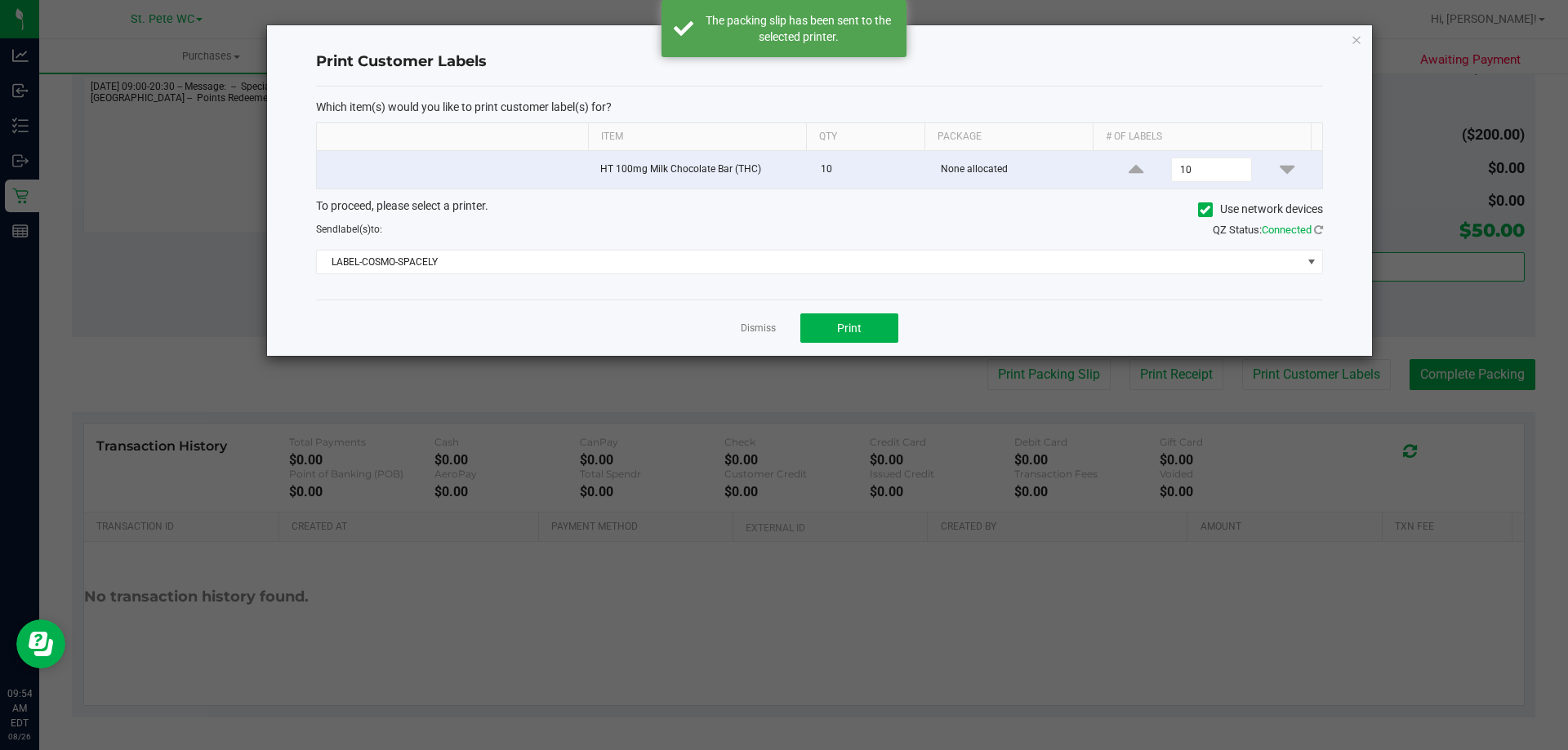
click at [614, 276] on div "Which item(s) would you like to print customer label(s) for? Item Qty Package #…" at bounding box center [819, 193] width 1007 height 213
click at [599, 271] on span "LABEL-COSMO-SPACELY" at bounding box center [809, 262] width 985 height 23
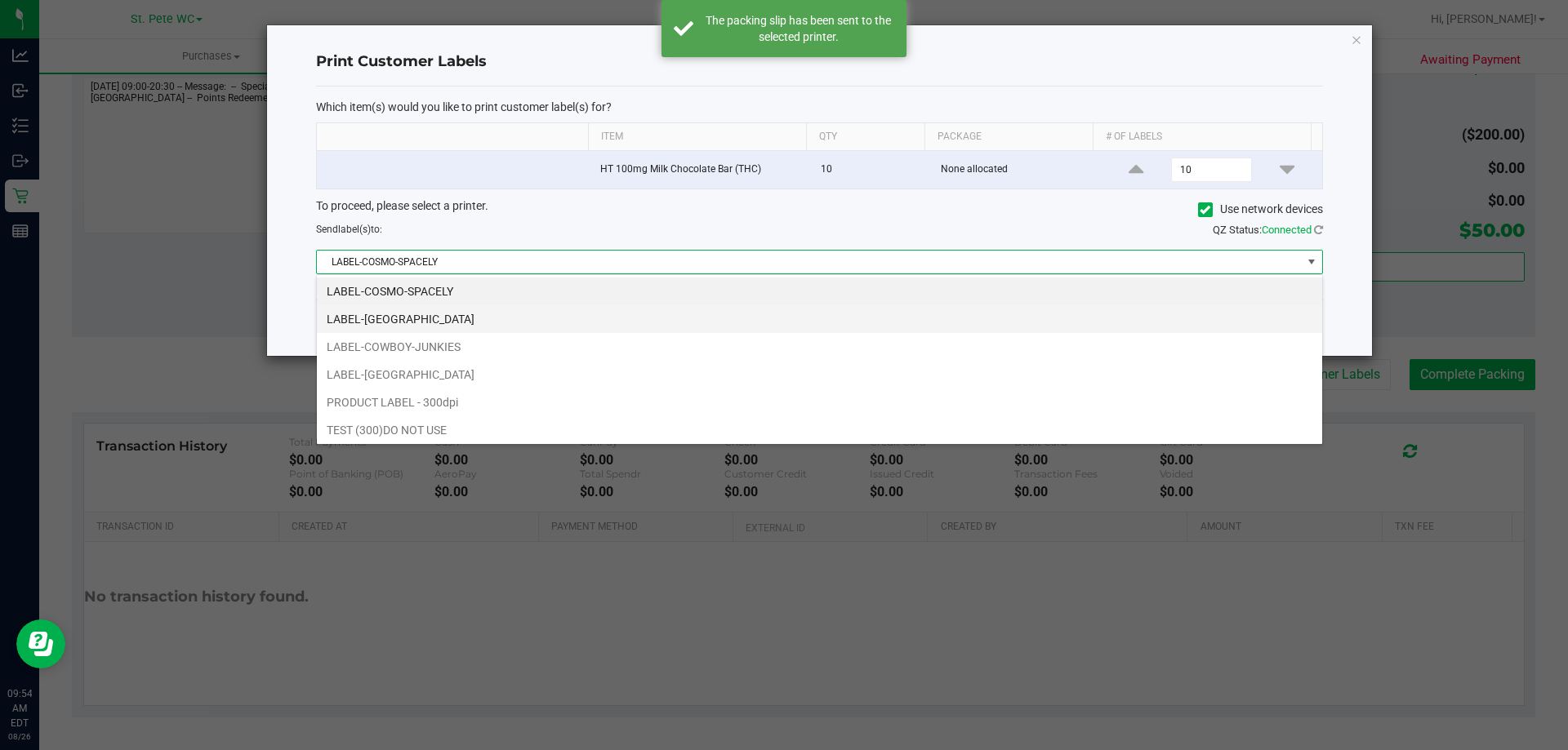
scroll to position [25, 1006]
click at [500, 313] on li "LABEL-[GEOGRAPHIC_DATA]" at bounding box center [819, 319] width 1005 height 28
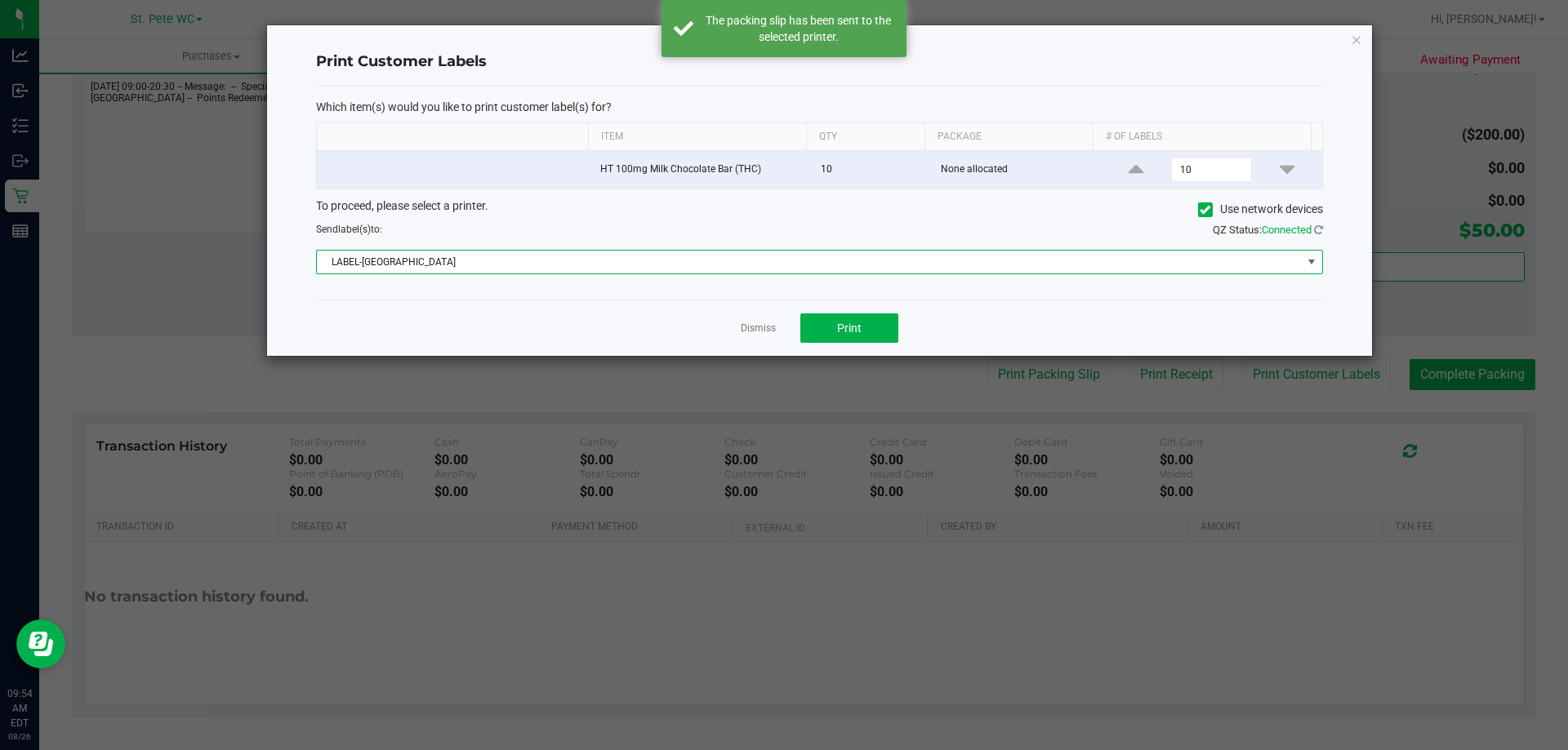
click at [502, 309] on div "Dismiss Print" at bounding box center [819, 328] width 1007 height 56
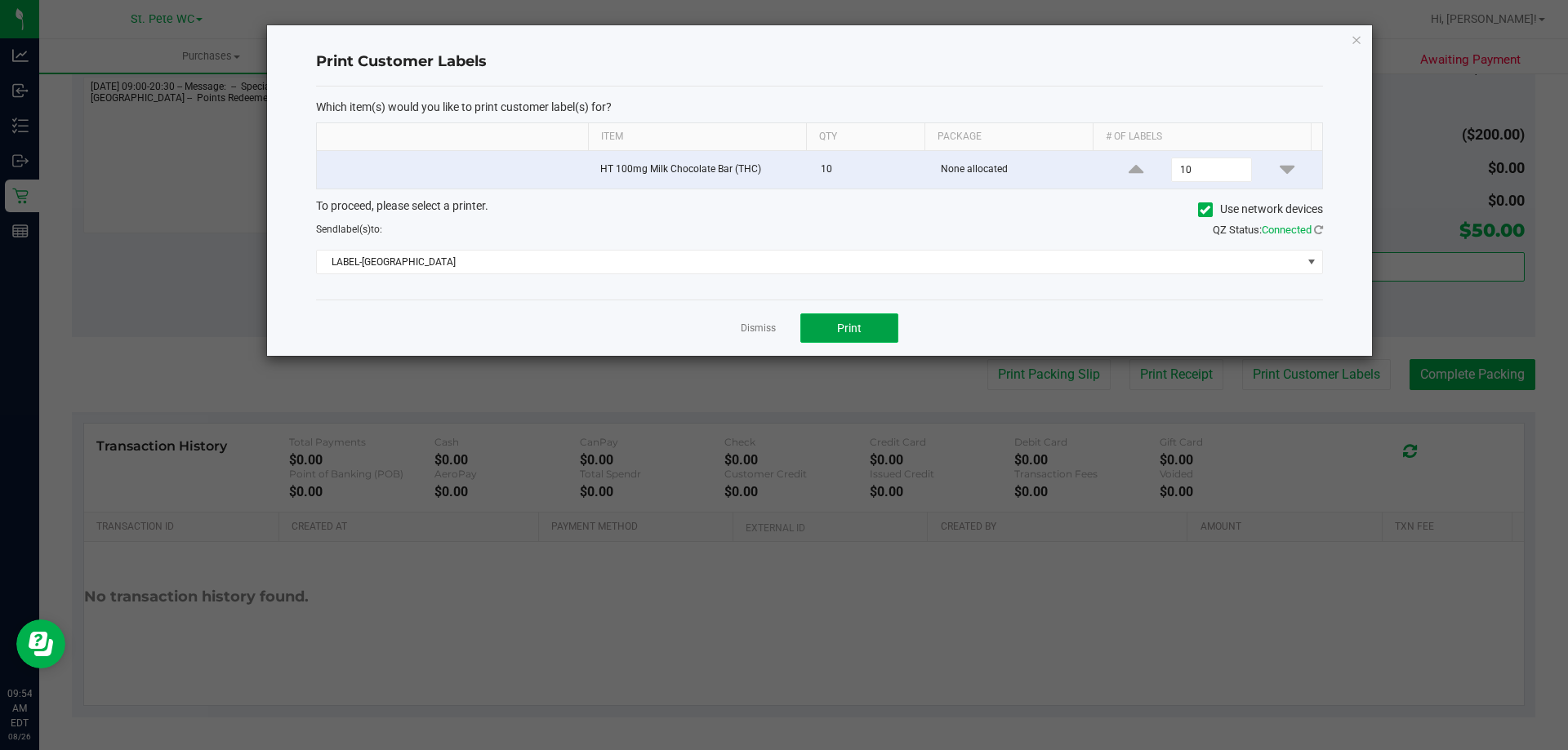
click at [830, 320] on button "Print" at bounding box center [849, 328] width 98 height 29
click at [760, 333] on link "Dismiss" at bounding box center [758, 328] width 35 height 14
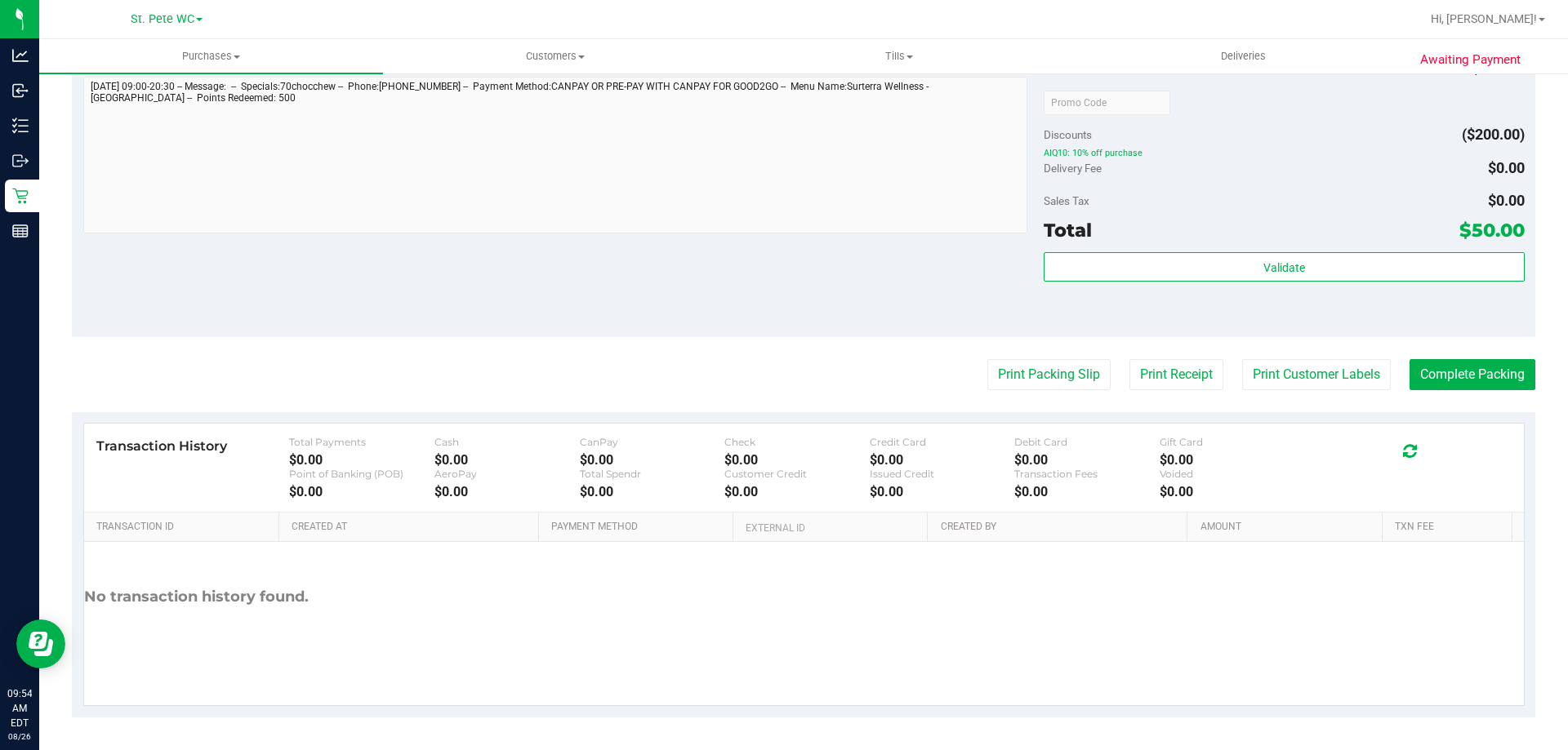
click at [1385, 285] on div "Validate" at bounding box center [1283, 289] width 480 height 73
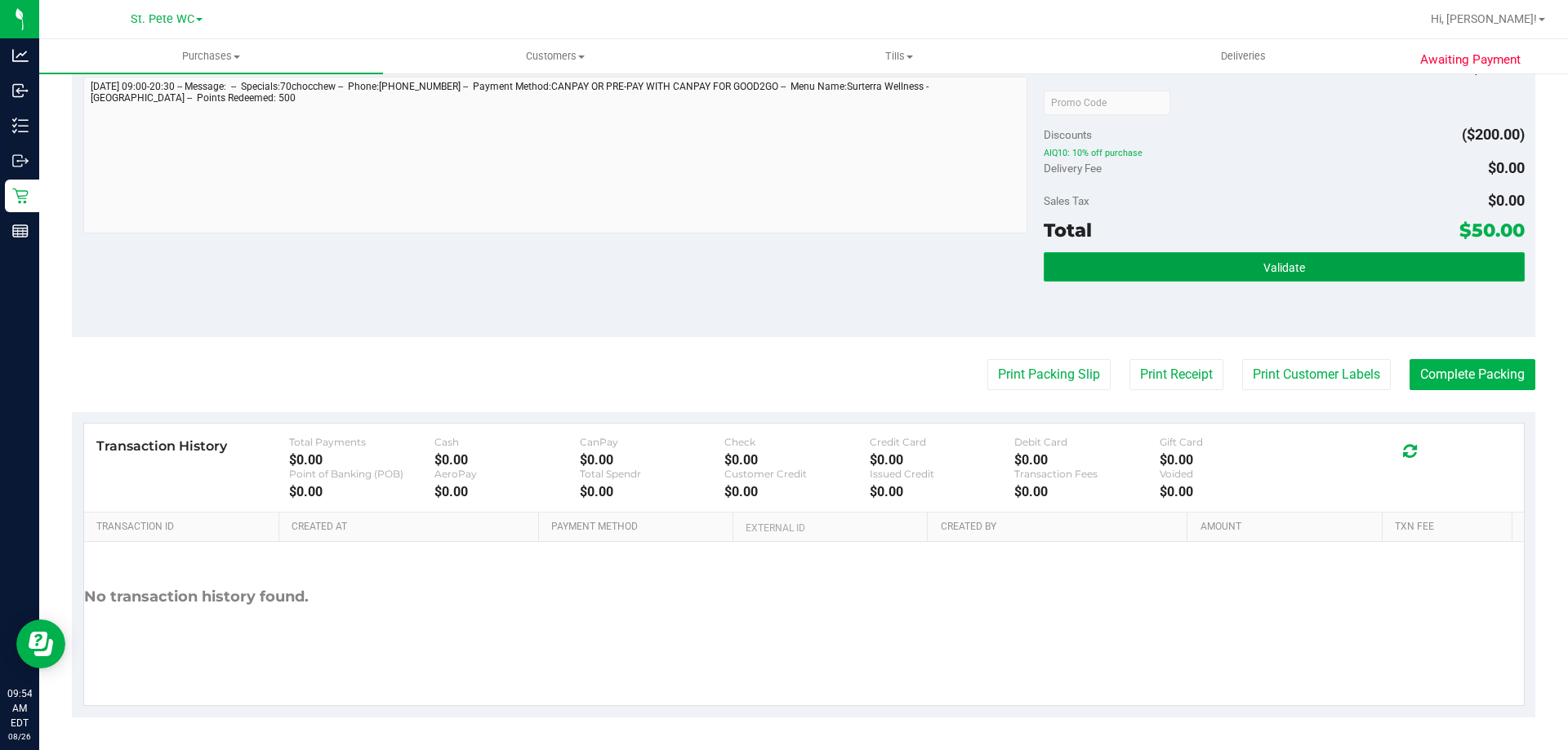
click at [1385, 281] on button "Validate" at bounding box center [1283, 267] width 480 height 29
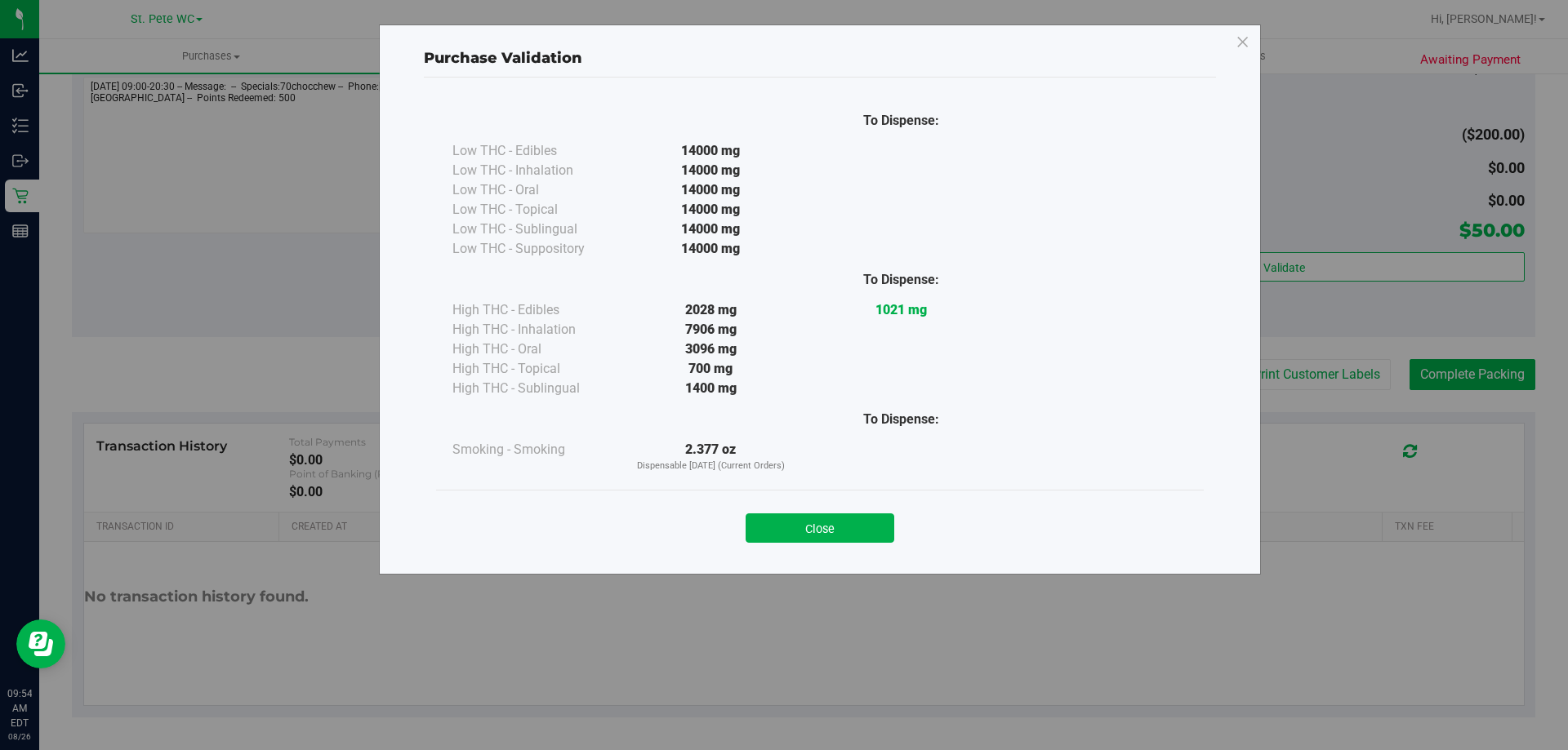
click at [796, 539] on button "Close" at bounding box center [820, 528] width 148 height 29
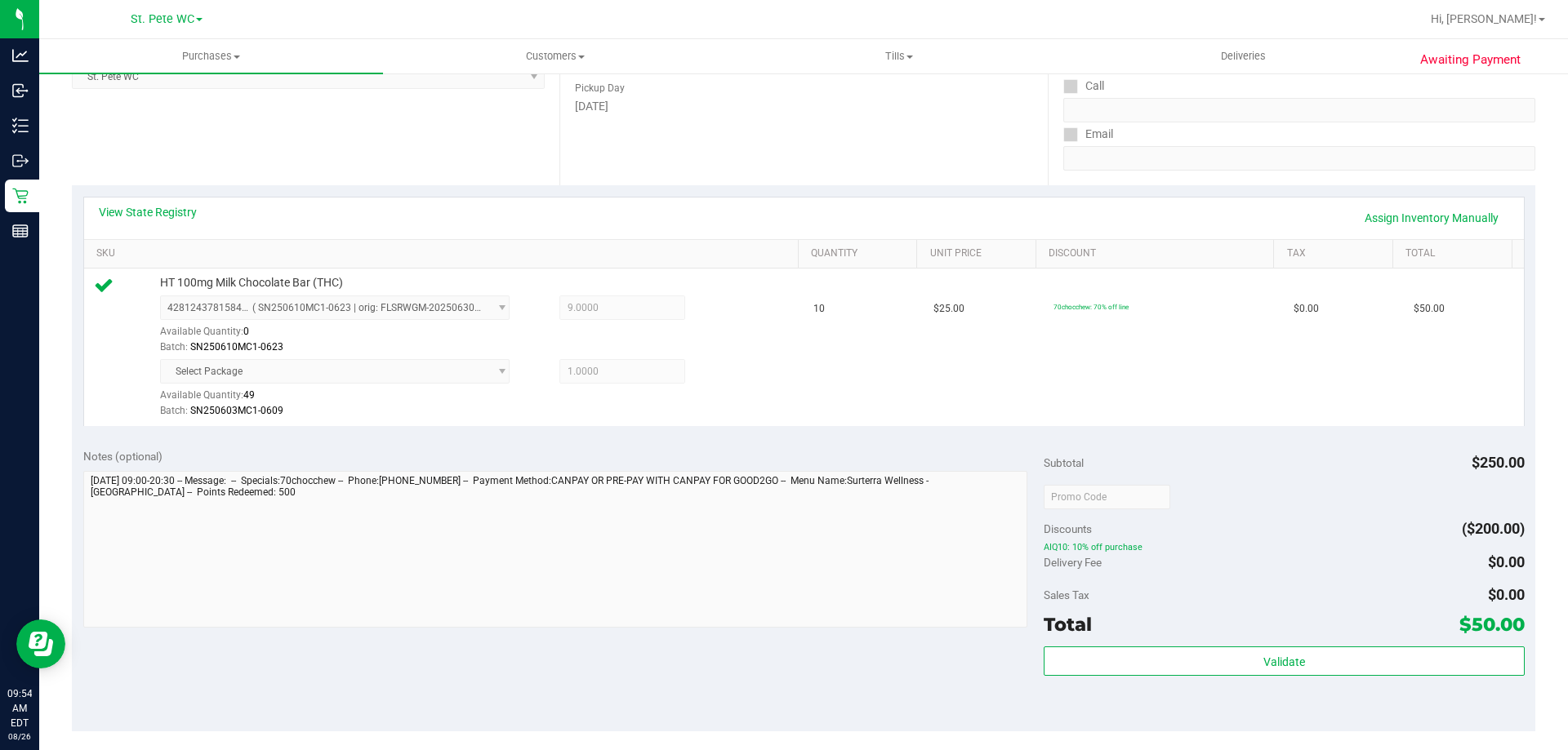
scroll to position [408, 0]
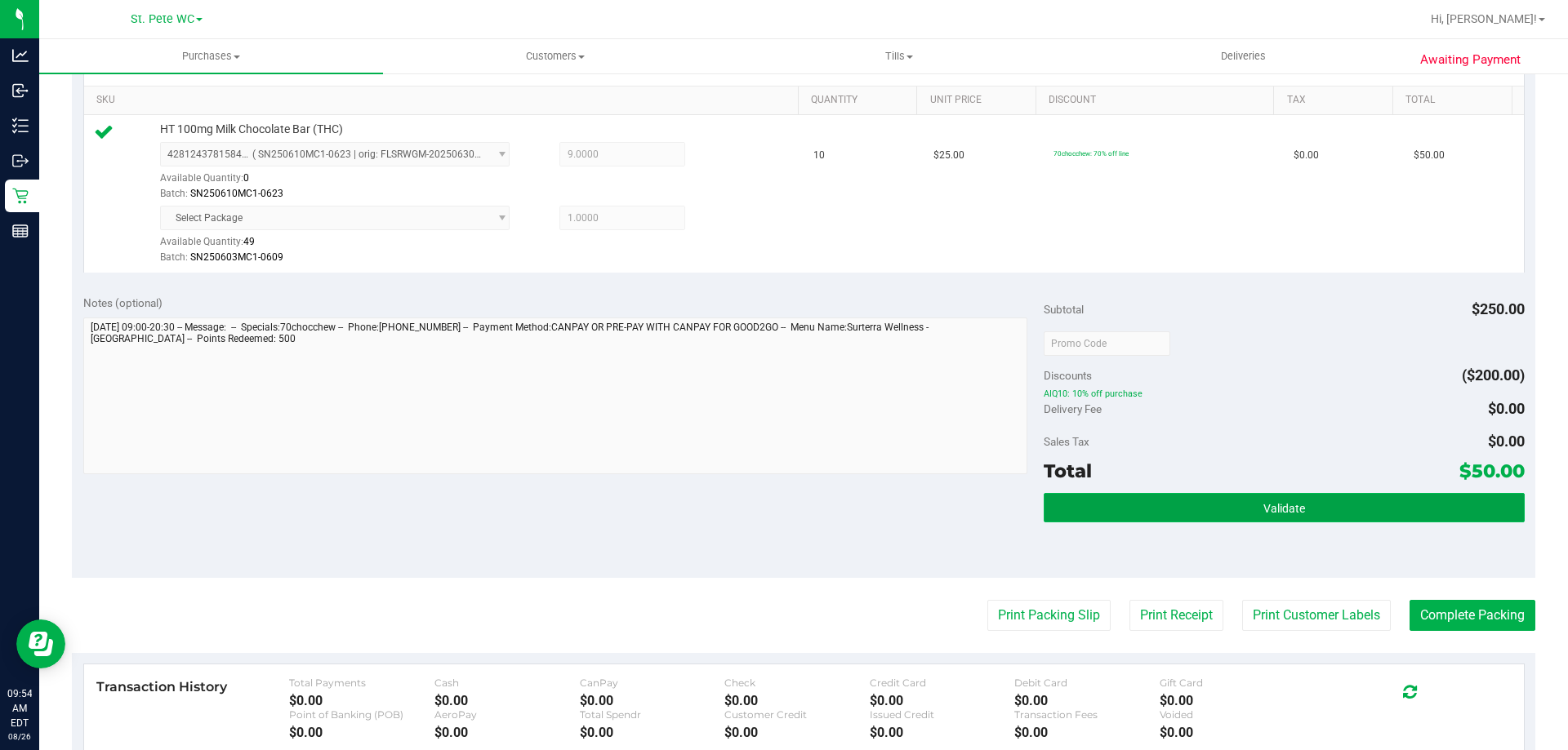
click at [1278, 495] on button "Validate" at bounding box center [1283, 508] width 480 height 29
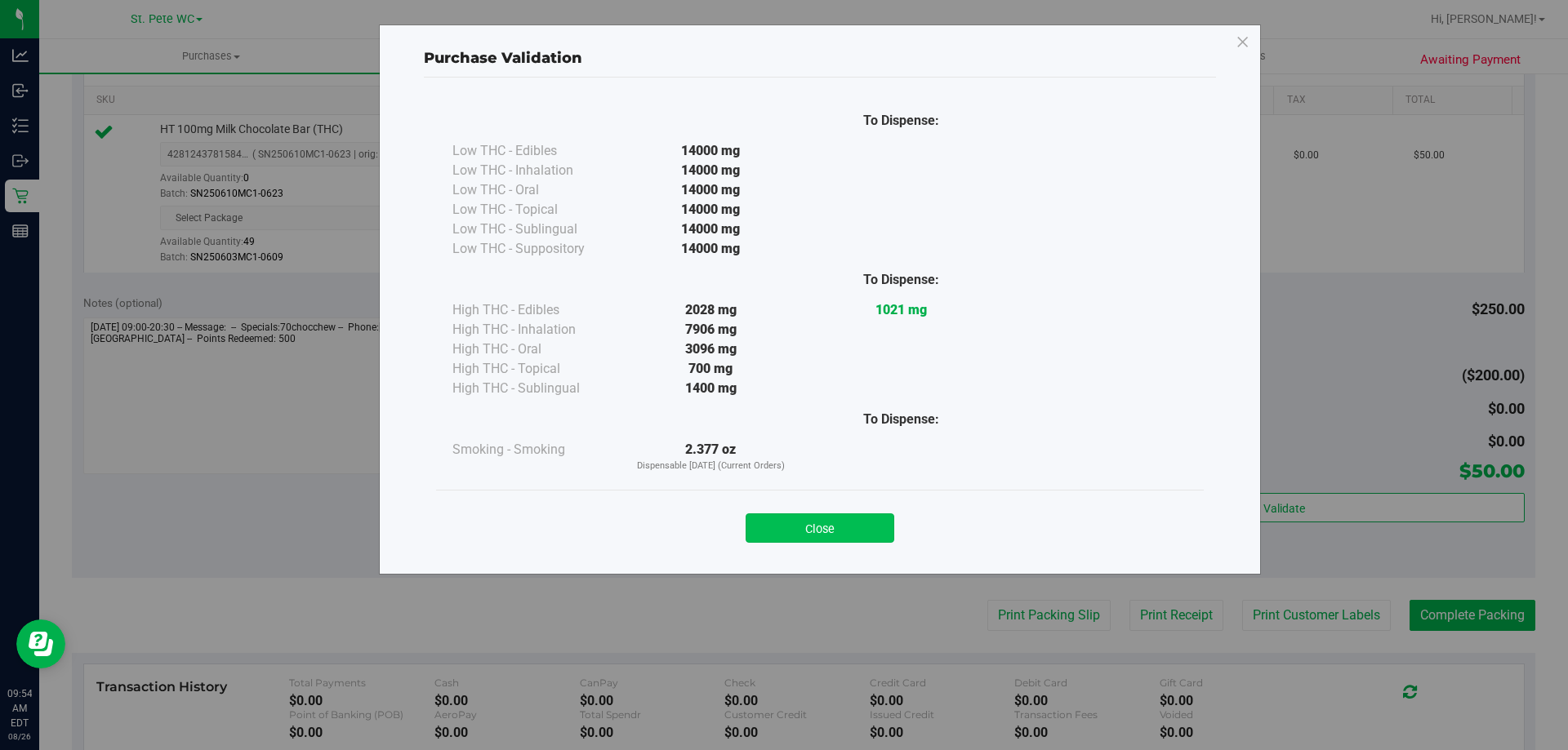
drag, startPoint x: 932, startPoint y: 534, endPoint x: 859, endPoint y: 525, distance: 73.6
click at [913, 534] on div "Close" at bounding box center [820, 523] width 743 height 41
click at [859, 525] on button "Close" at bounding box center [820, 528] width 148 height 29
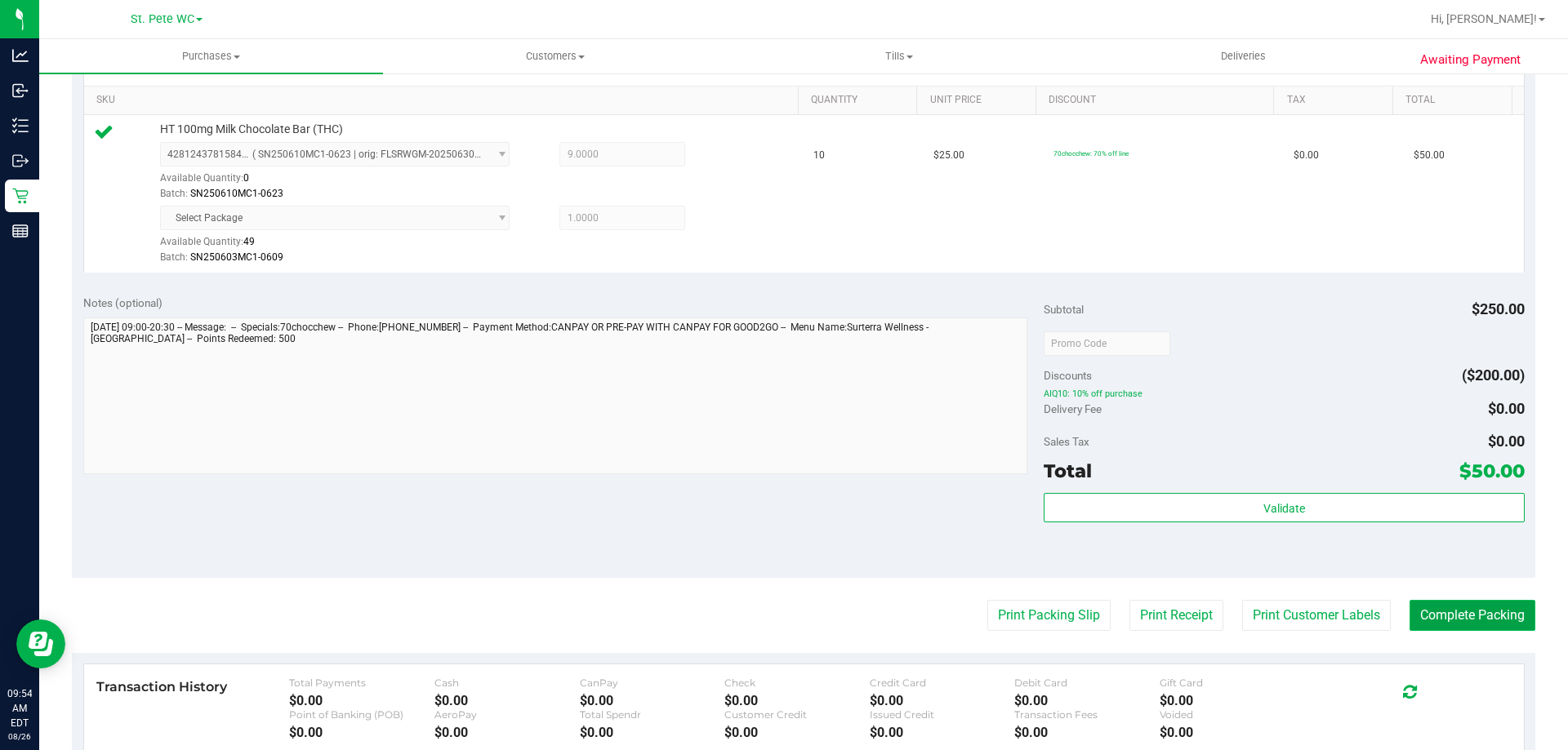
click at [1413, 621] on button "Complete Packing" at bounding box center [1473, 615] width 126 height 31
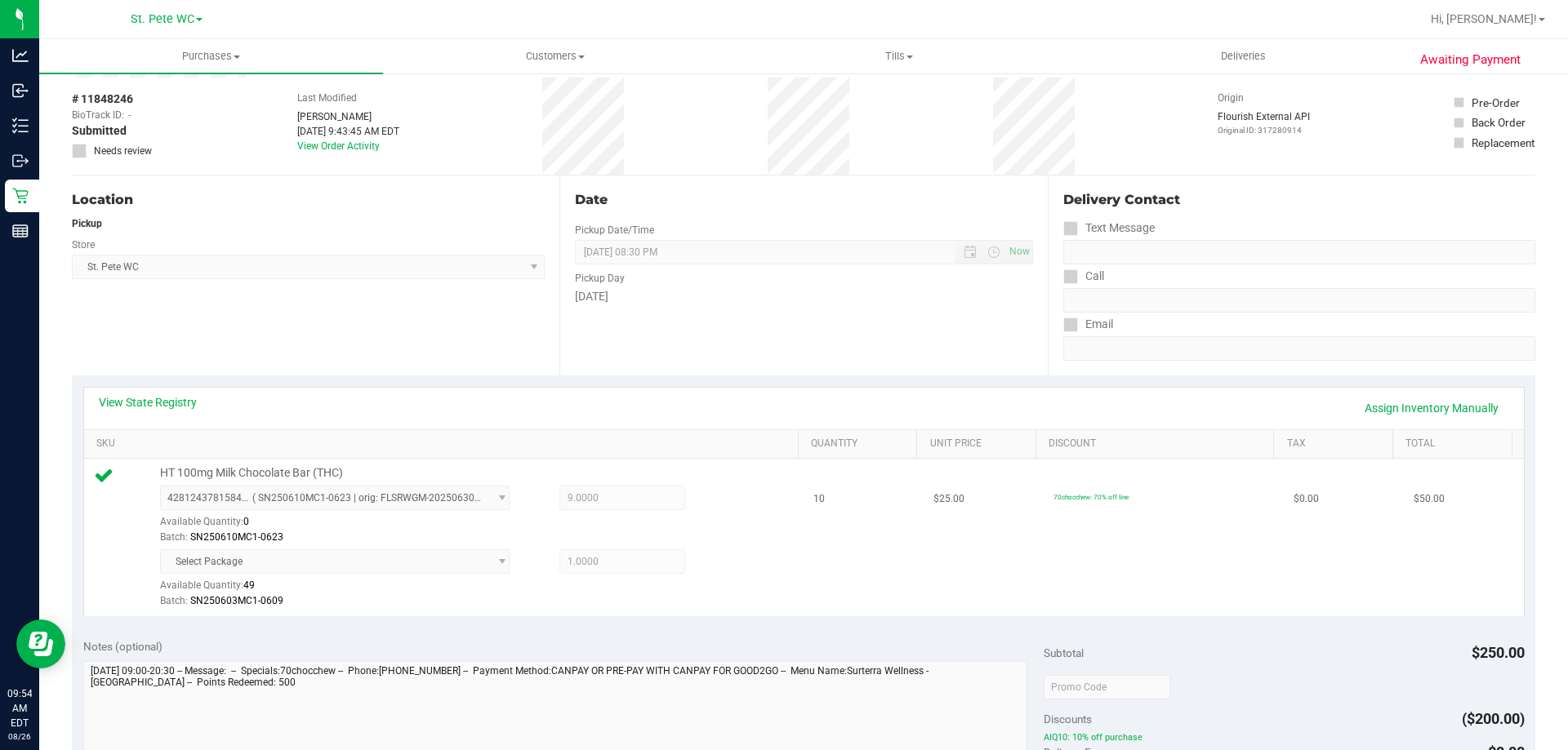
scroll to position [0, 0]
